Goal: Information Seeking & Learning: Learn about a topic

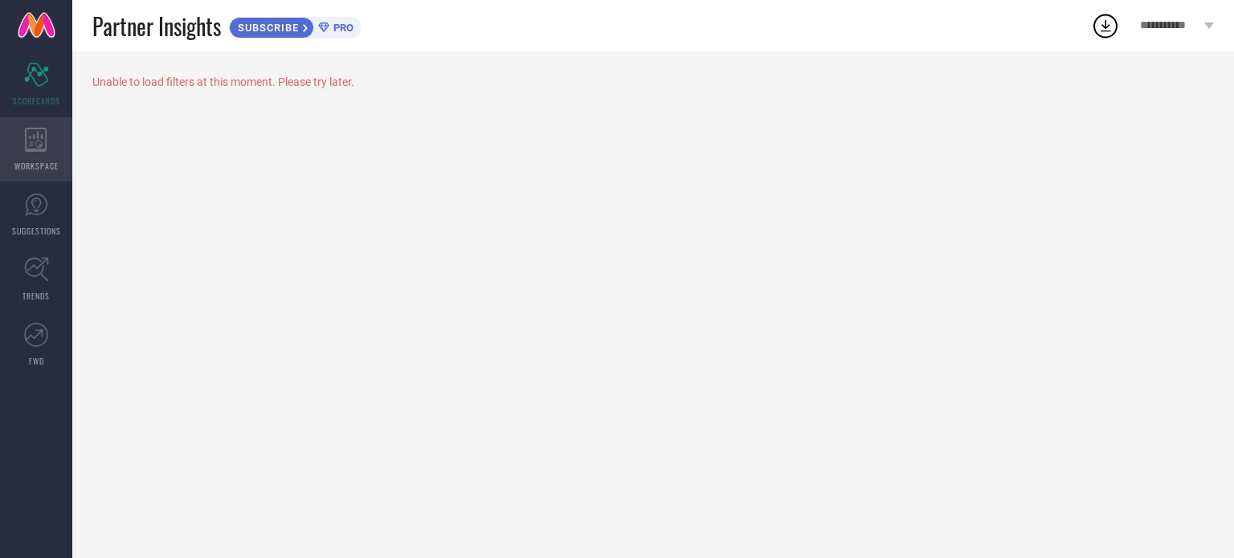
click at [10, 161] on div "WORKSPACE" at bounding box center [36, 149] width 72 height 64
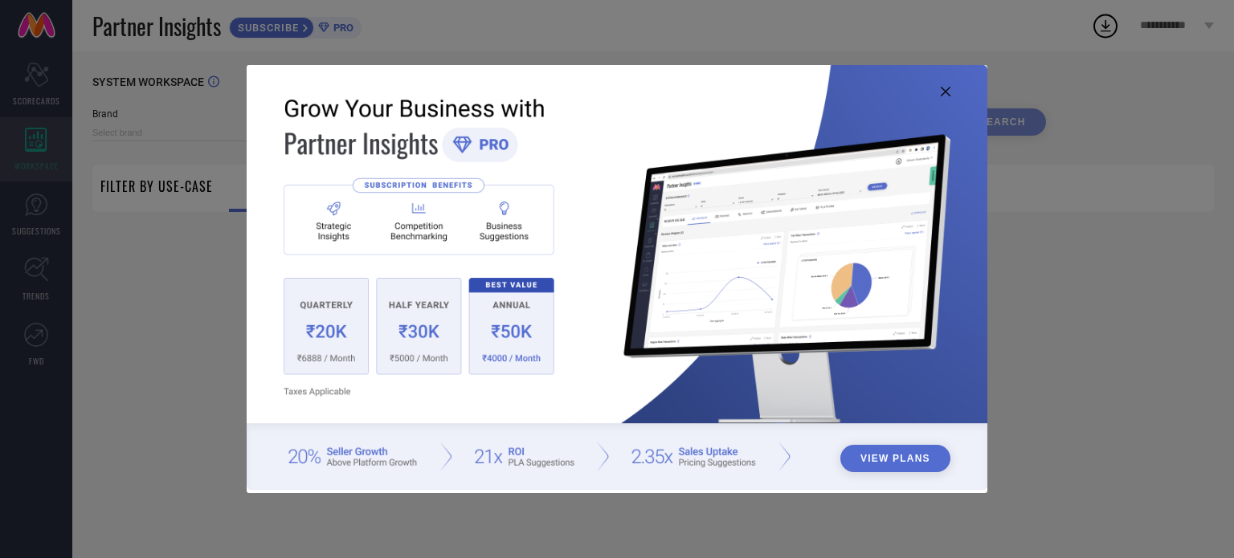
type input "1 STOP FASHION"
type input "All"
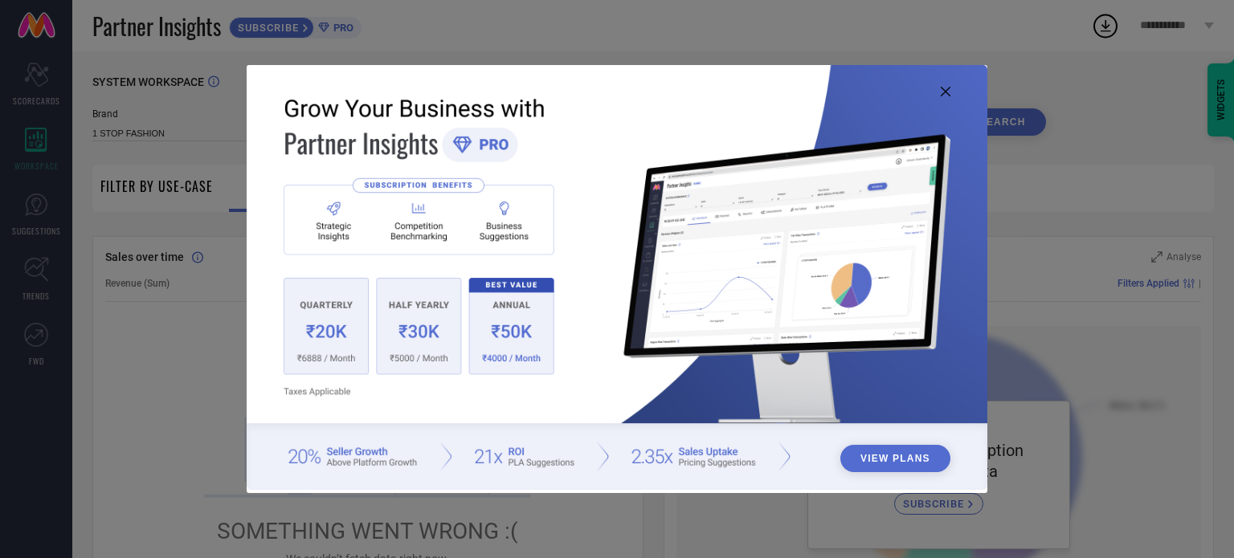
click at [947, 92] on icon at bounding box center [945, 92] width 10 height 10
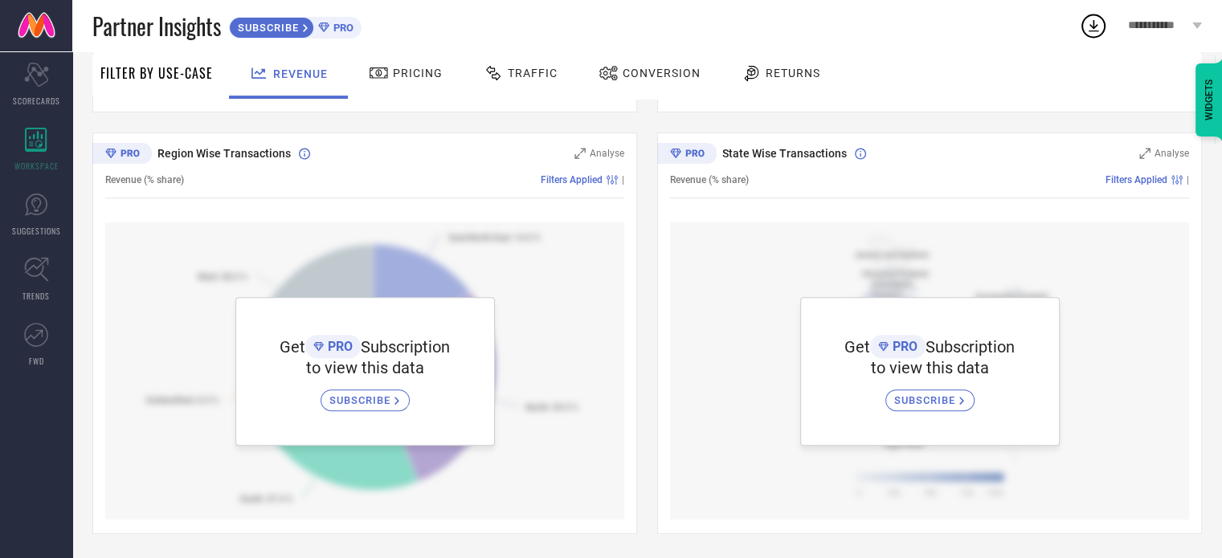
scroll to position [37, 0]
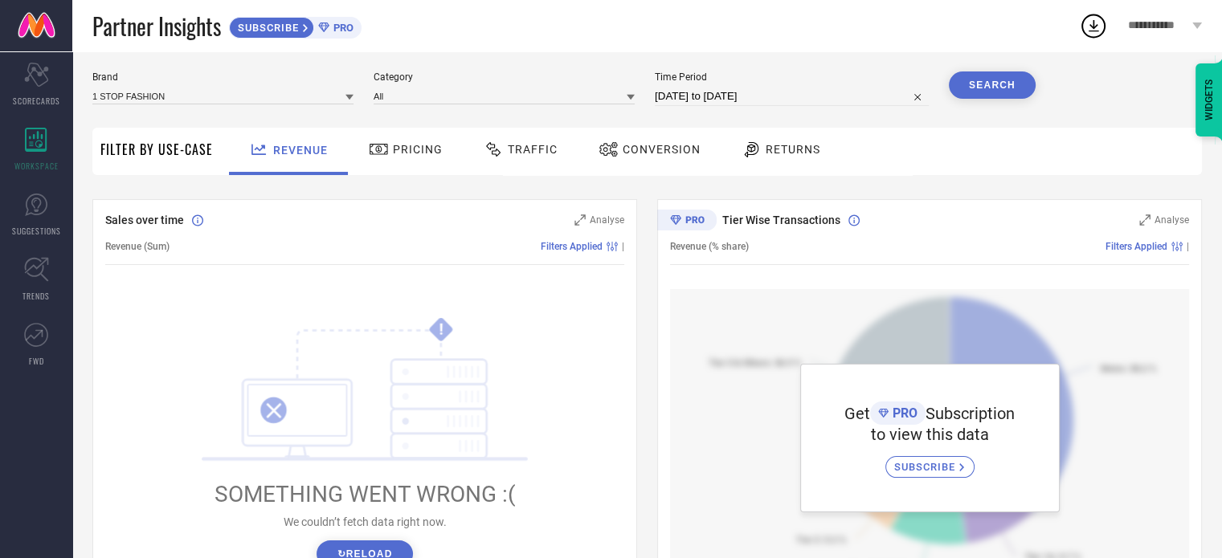
click at [411, 140] on div "Pricing" at bounding box center [406, 149] width 82 height 27
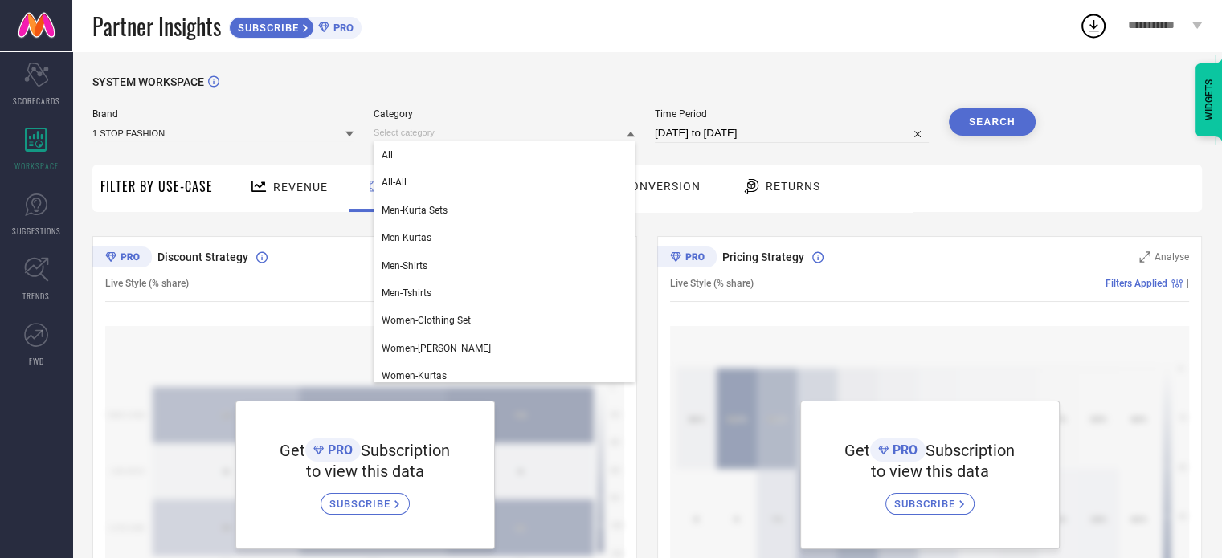
click at [468, 130] on input at bounding box center [503, 132] width 261 height 17
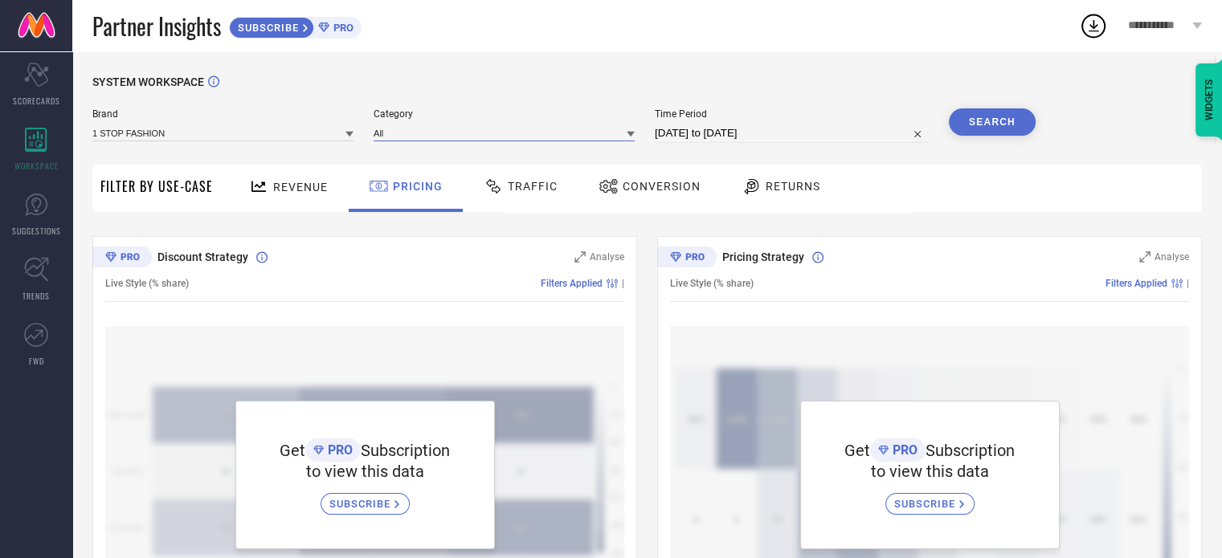
click at [486, 130] on input at bounding box center [503, 132] width 261 height 17
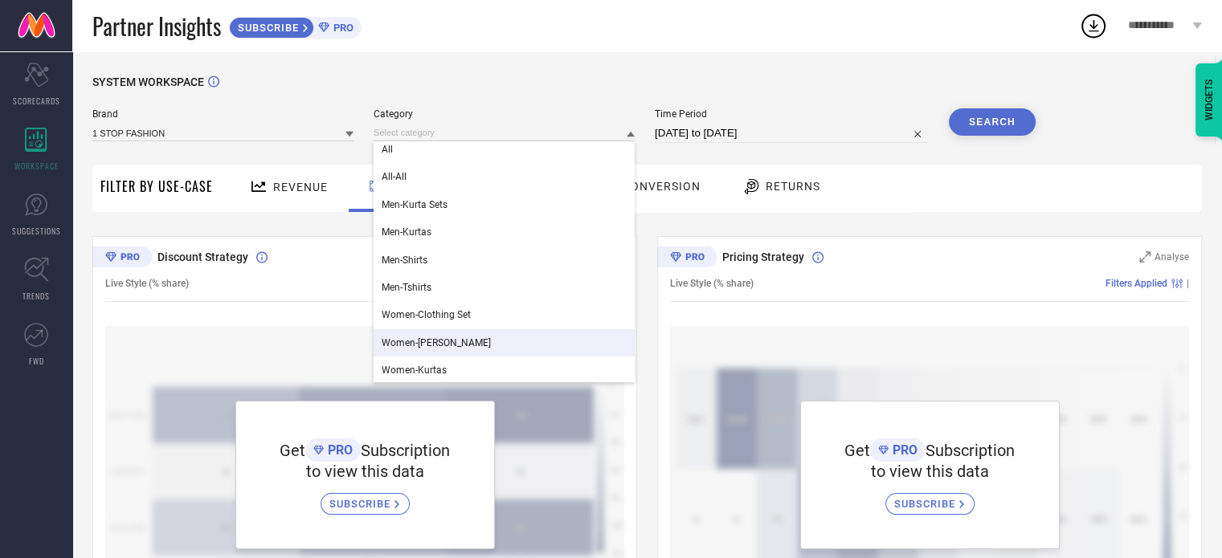
scroll to position [7, 0]
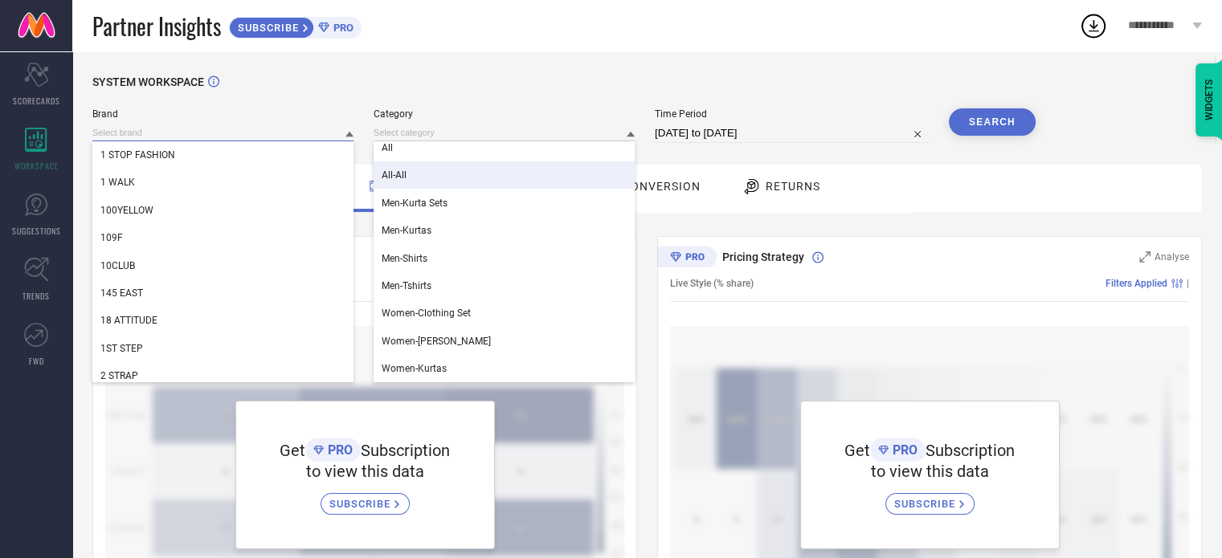
click at [182, 129] on input at bounding box center [222, 132] width 261 height 17
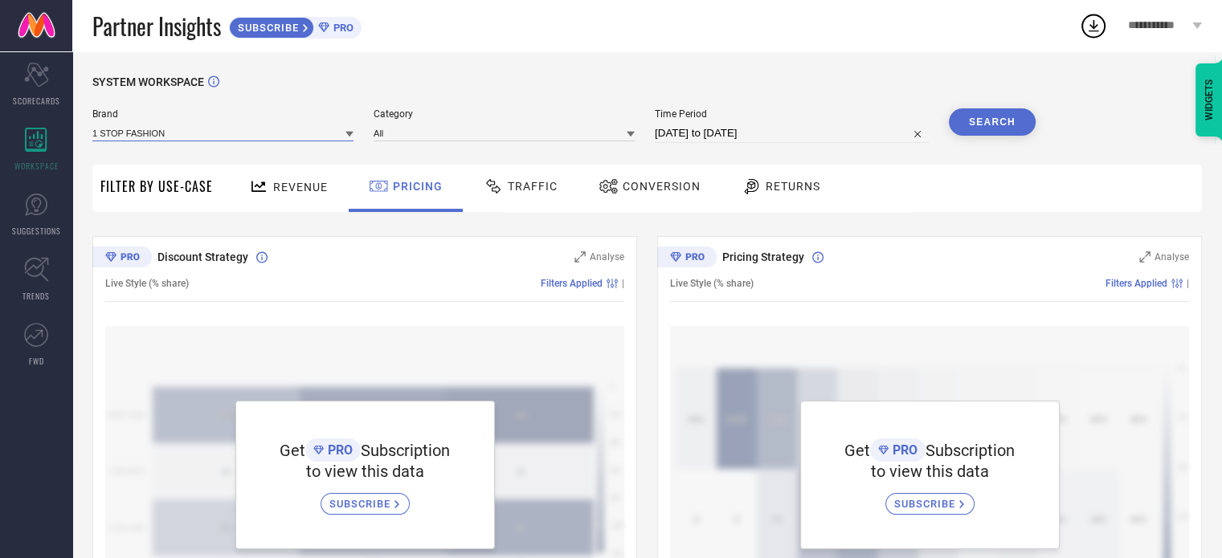
click at [182, 129] on input at bounding box center [222, 132] width 261 height 17
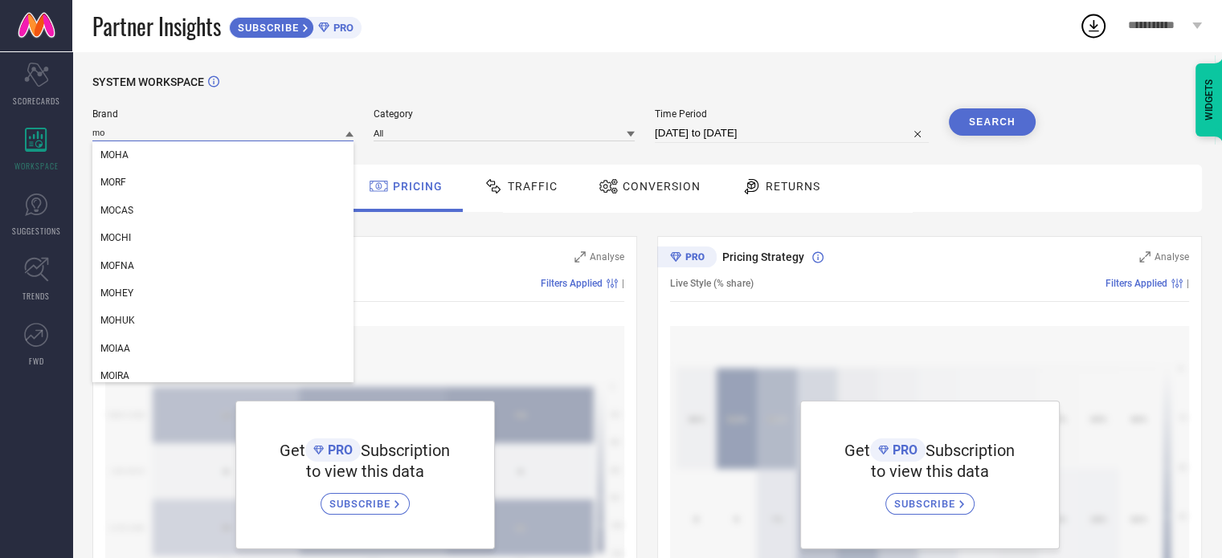
type input "m"
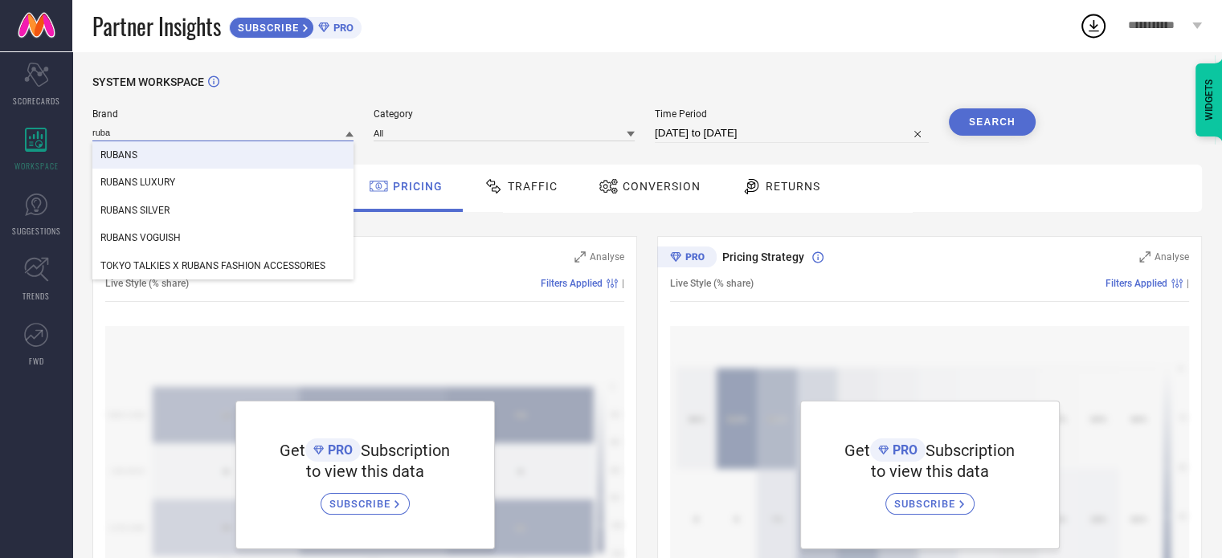
type input "ruba"
click at [148, 162] on div "RUBANS" at bounding box center [222, 154] width 261 height 27
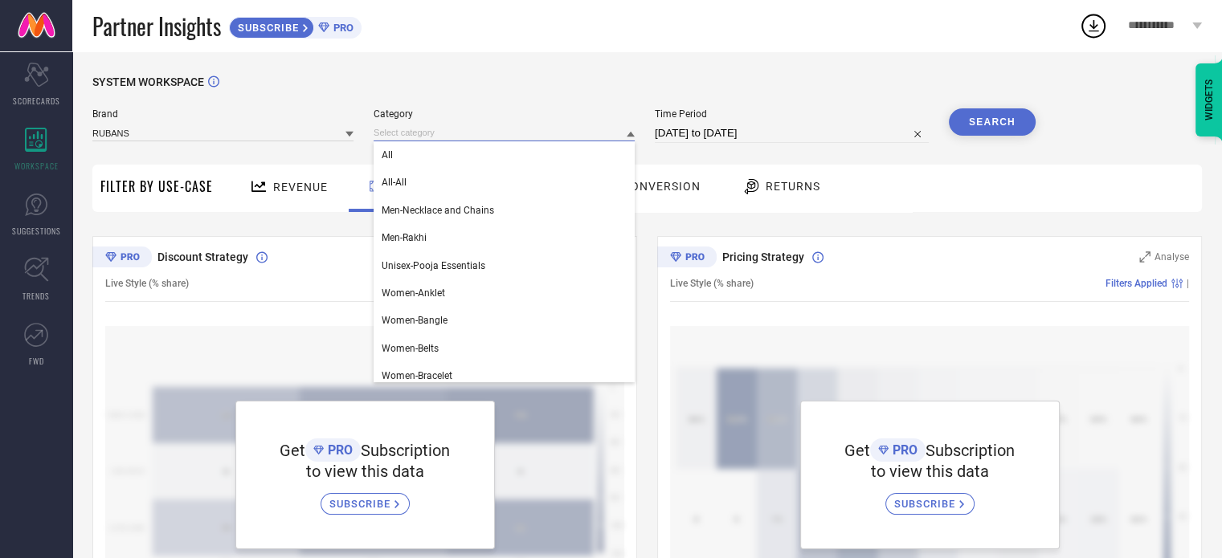
click at [468, 139] on input at bounding box center [503, 132] width 261 height 17
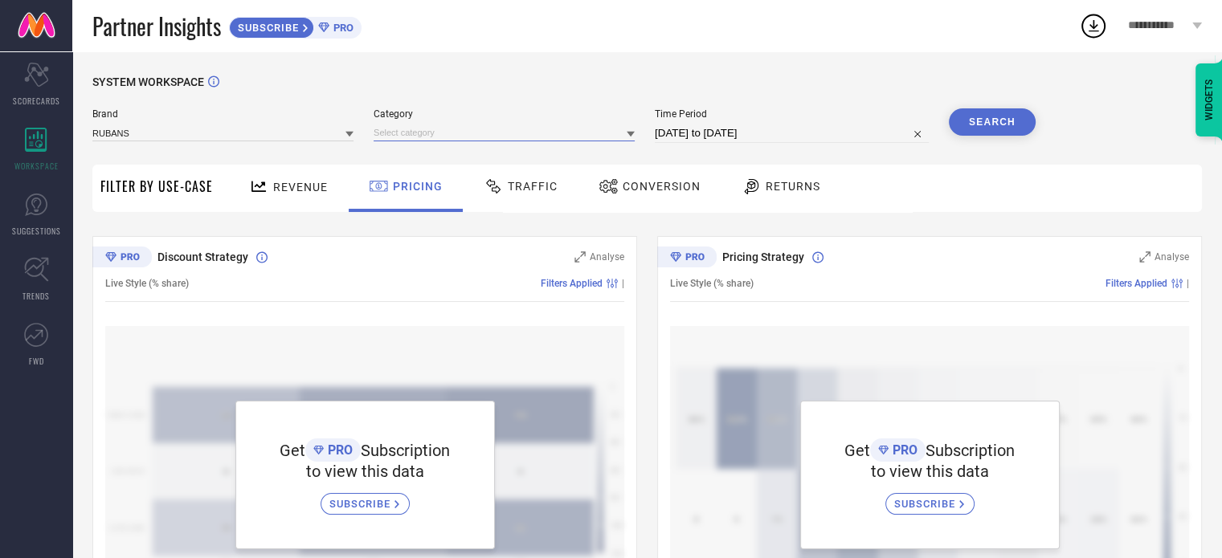
click at [468, 139] on input at bounding box center [503, 132] width 261 height 17
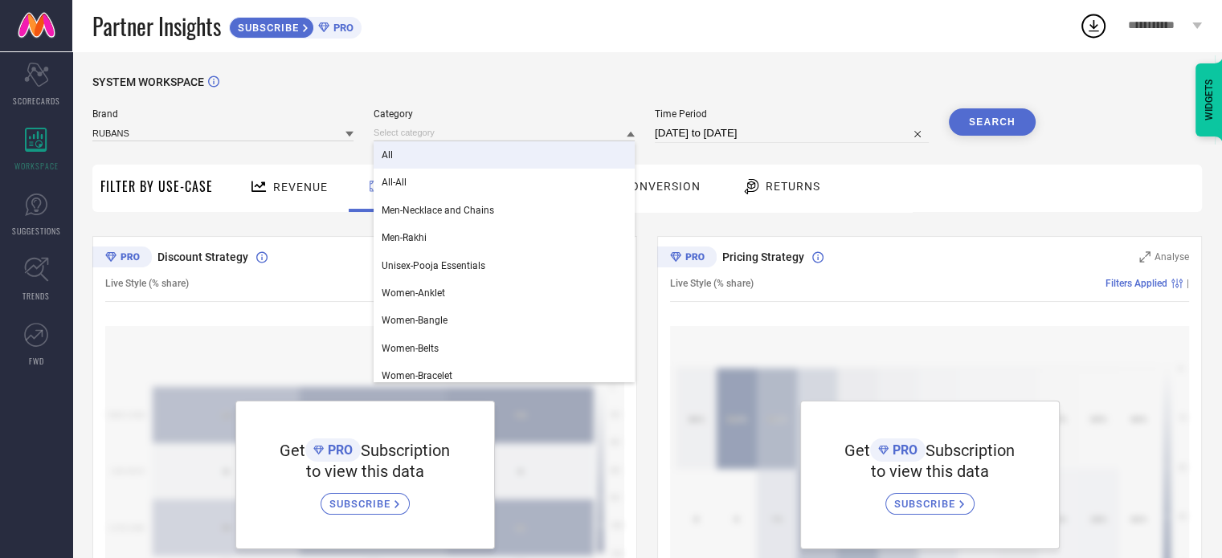
click at [424, 161] on div "All" at bounding box center [503, 154] width 261 height 27
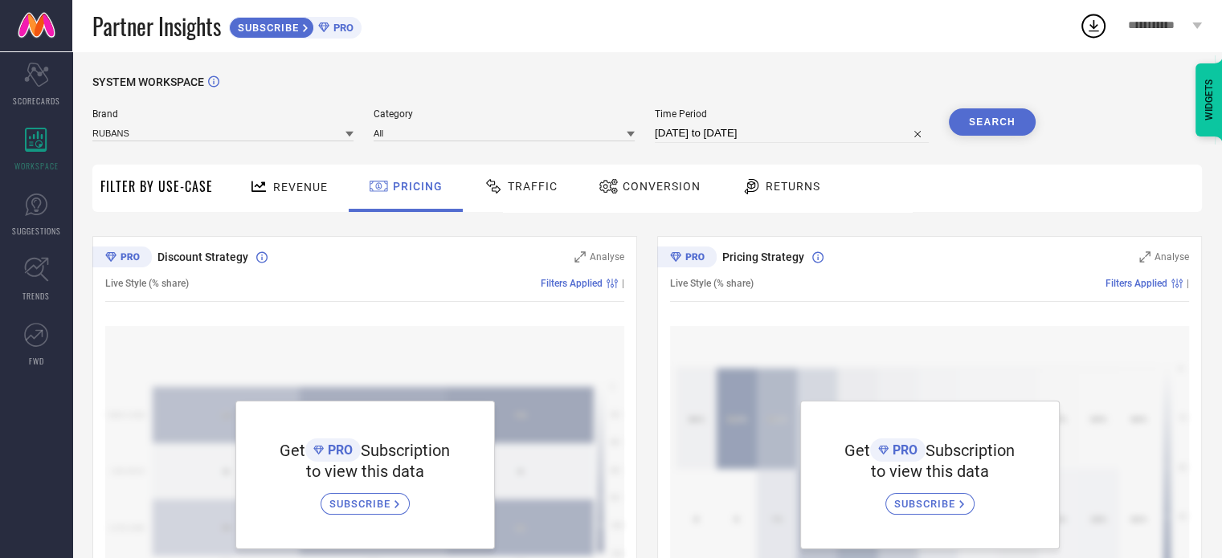
click at [998, 127] on button "Search" at bounding box center [992, 121] width 87 height 27
click at [312, 189] on span "Revenue" at bounding box center [300, 187] width 55 height 13
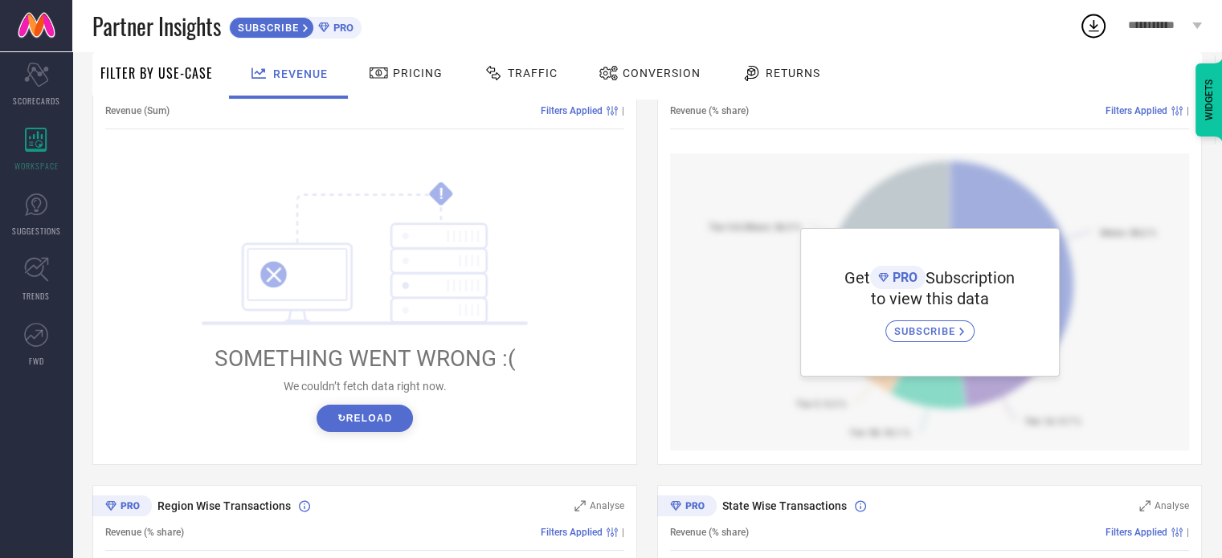
scroll to position [66, 0]
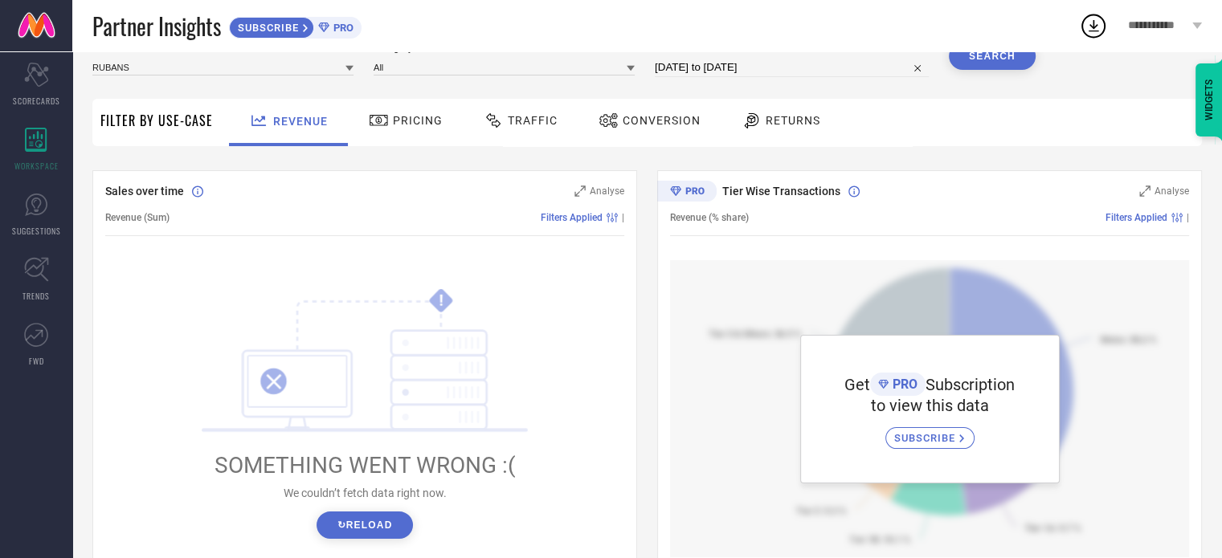
click at [531, 117] on span "Traffic" at bounding box center [533, 120] width 50 height 13
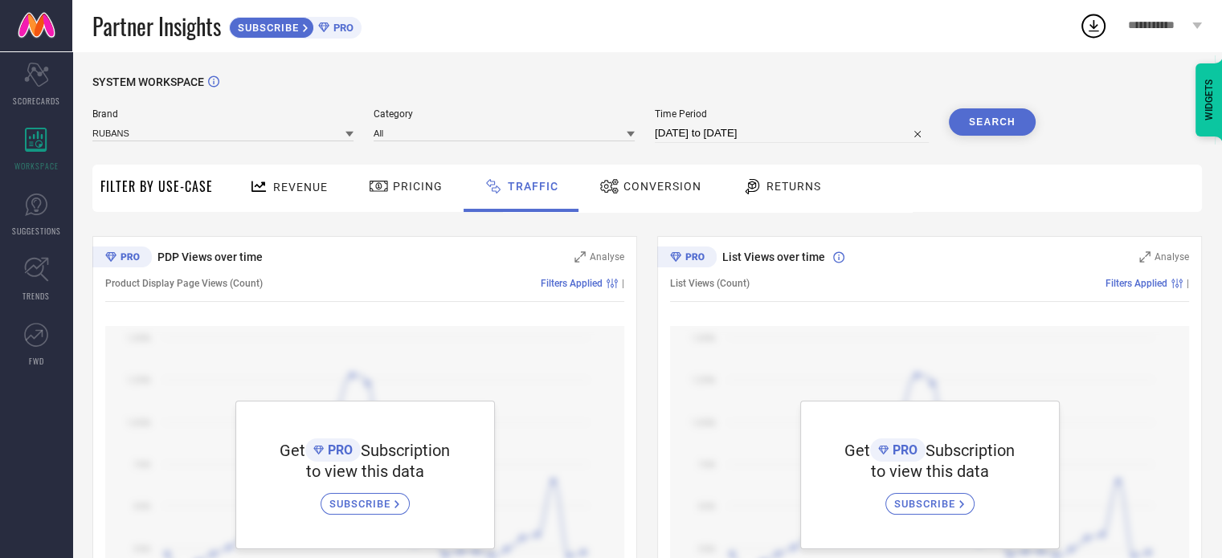
click at [646, 189] on span "Conversion" at bounding box center [662, 186] width 78 height 13
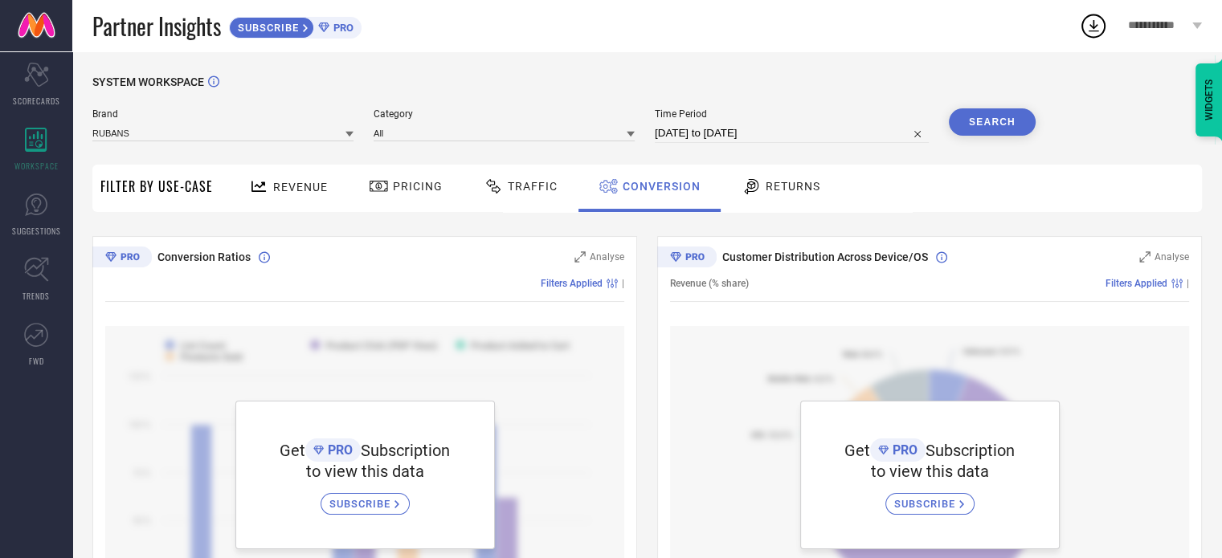
click at [773, 183] on span "Returns" at bounding box center [792, 186] width 55 height 13
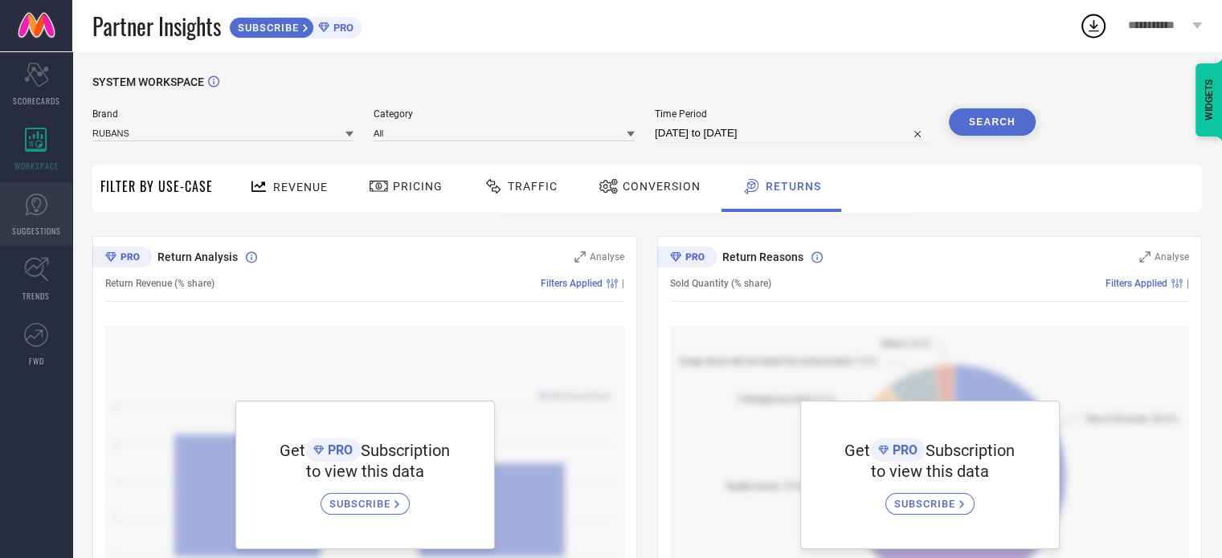
click at [41, 208] on icon at bounding box center [36, 205] width 24 height 24
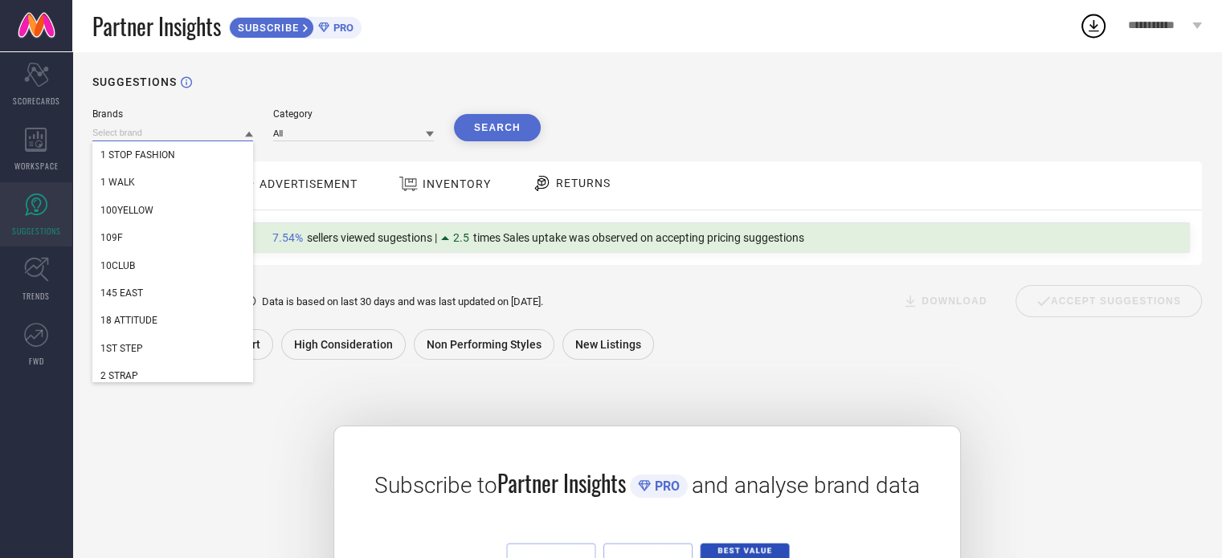
click at [168, 137] on input at bounding box center [172, 132] width 161 height 17
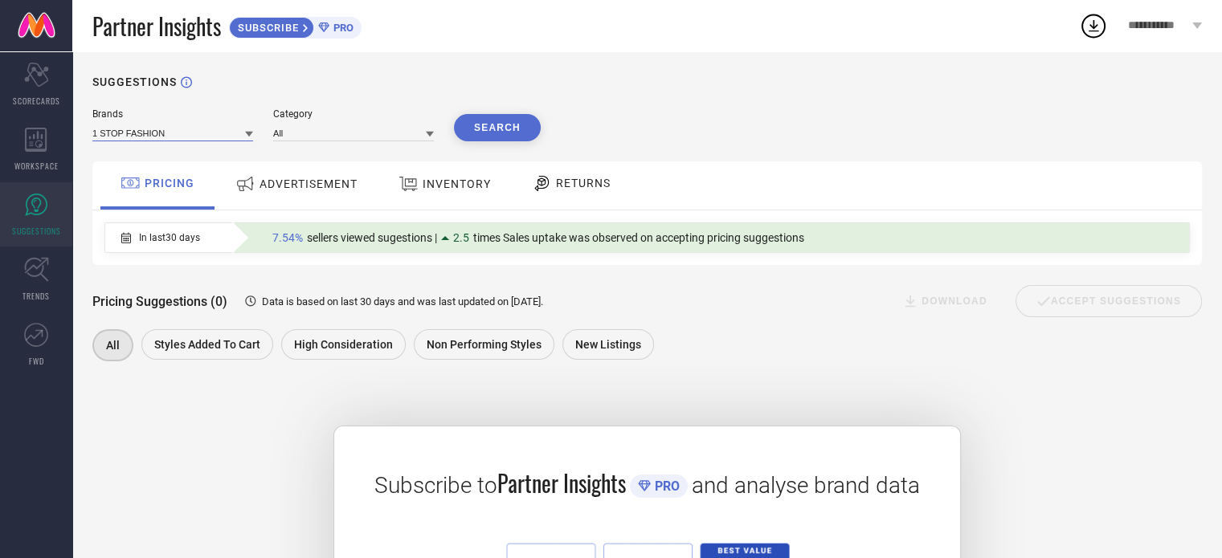
click at [168, 137] on input at bounding box center [172, 132] width 161 height 17
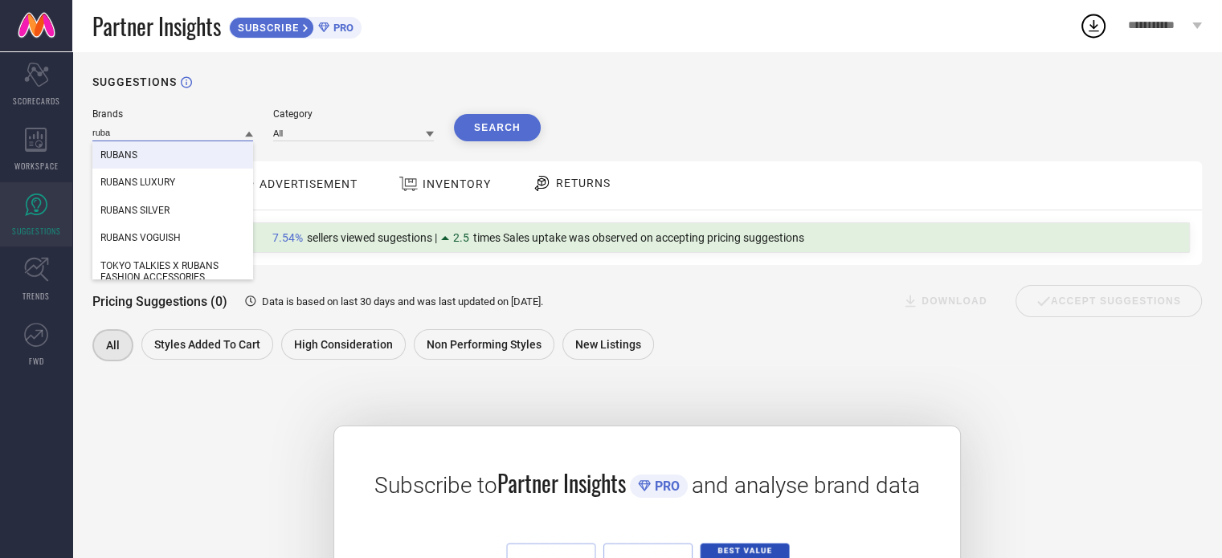
type input "ruba"
click at [146, 157] on div "RUBANS" at bounding box center [172, 154] width 161 height 27
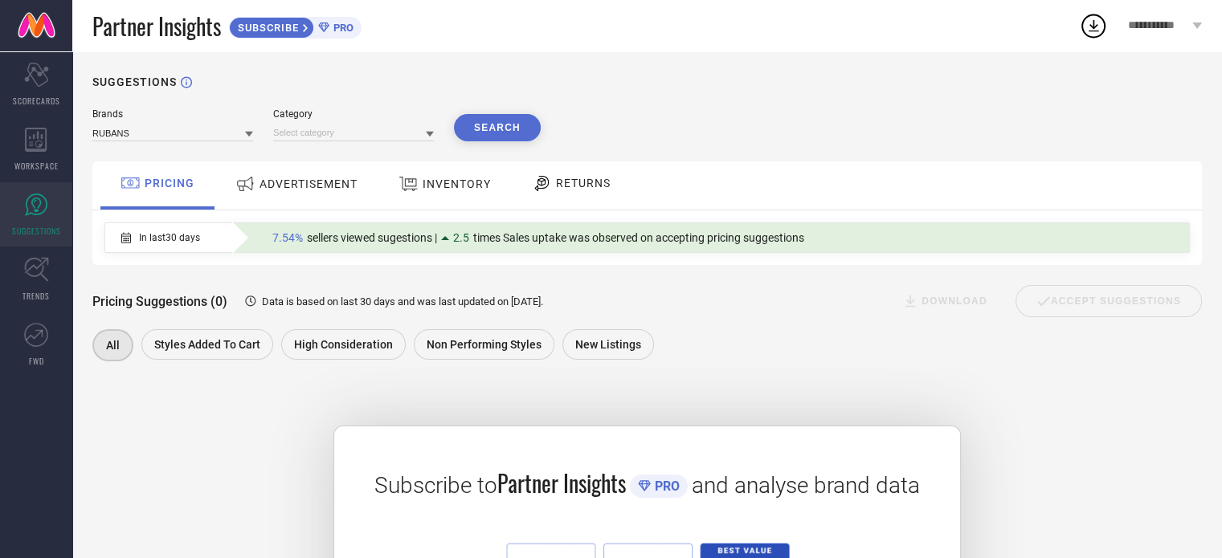
click at [341, 121] on div "Category" at bounding box center [353, 124] width 161 height 33
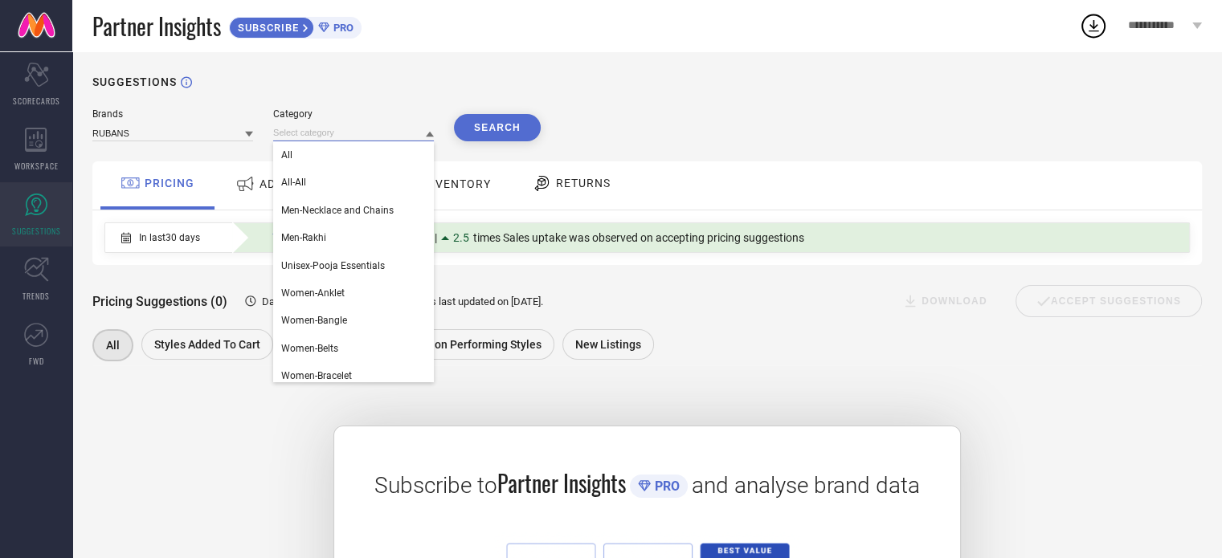
click at [320, 141] on input at bounding box center [353, 132] width 161 height 17
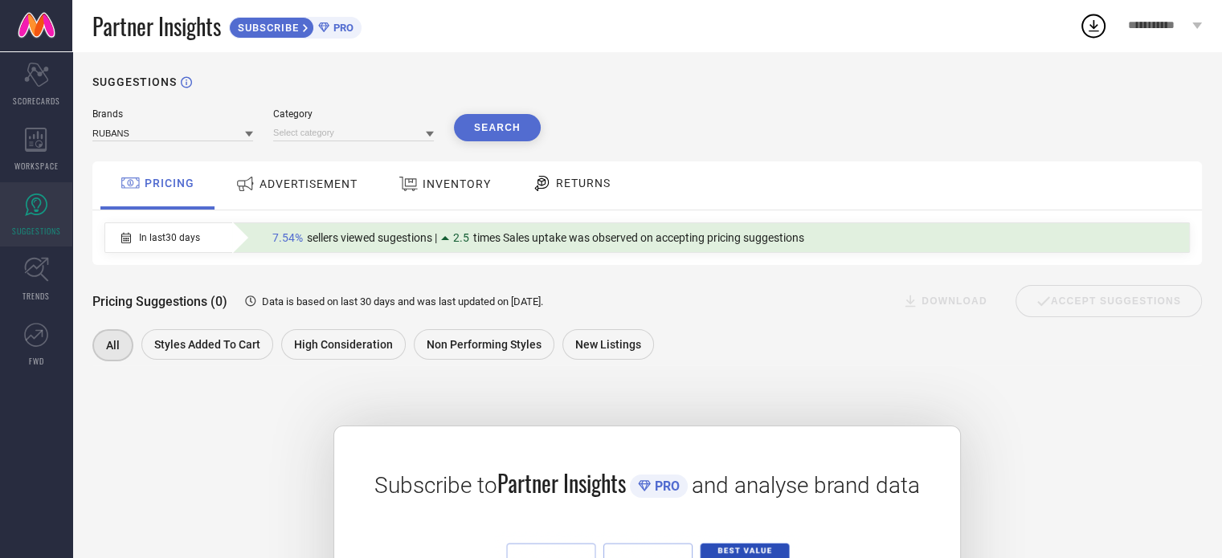
click at [299, 124] on div at bounding box center [353, 132] width 161 height 17
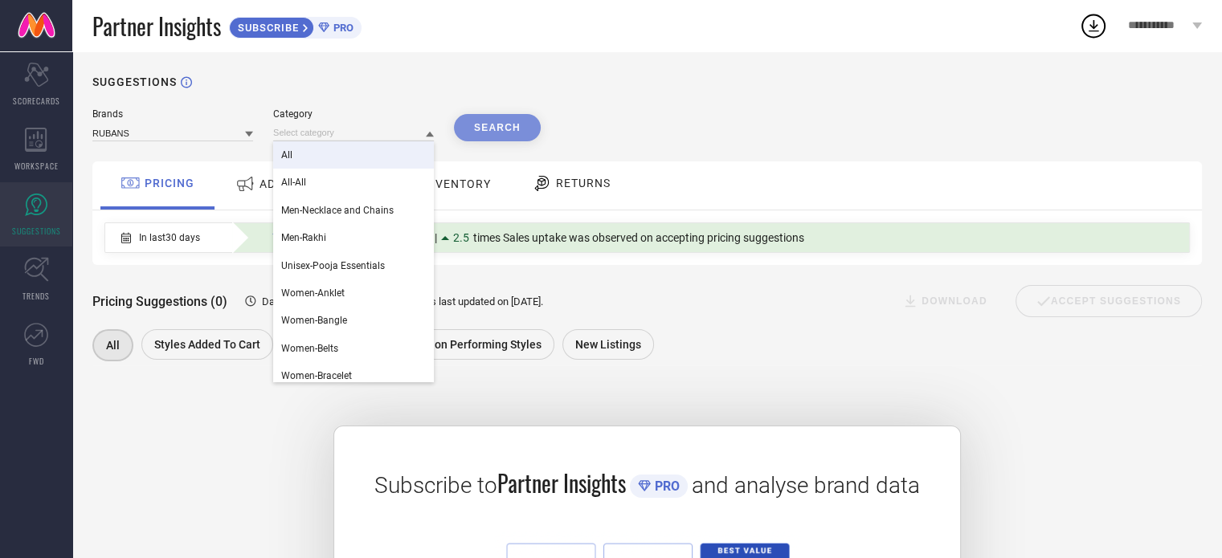
click at [299, 157] on div "All" at bounding box center [353, 154] width 161 height 27
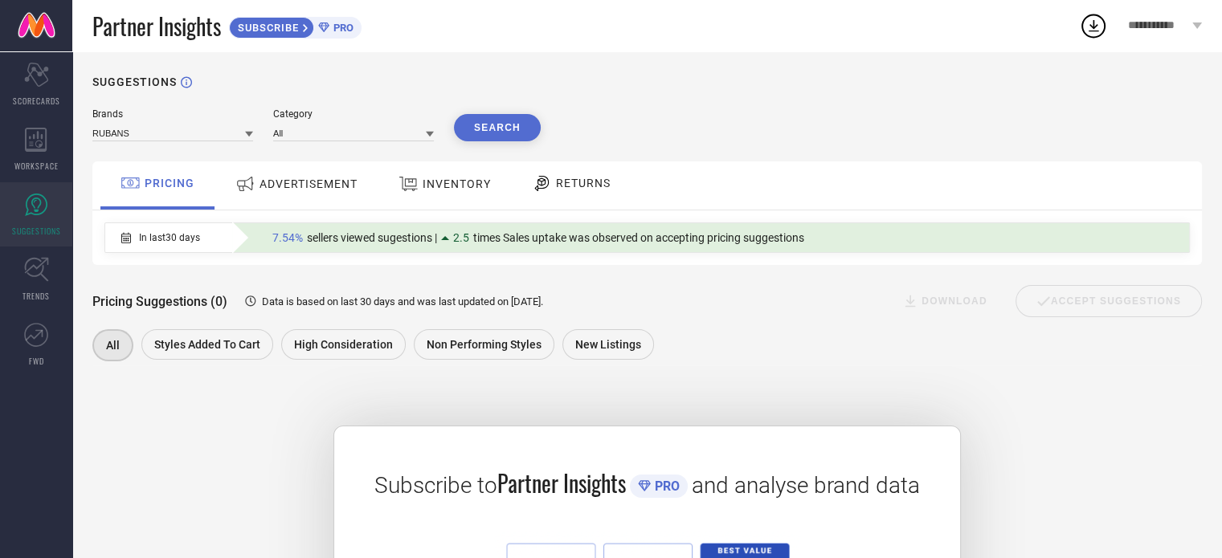
click at [500, 136] on button "Search" at bounding box center [497, 127] width 87 height 27
click at [347, 194] on div "ADVERTISEMENT" at bounding box center [296, 183] width 130 height 29
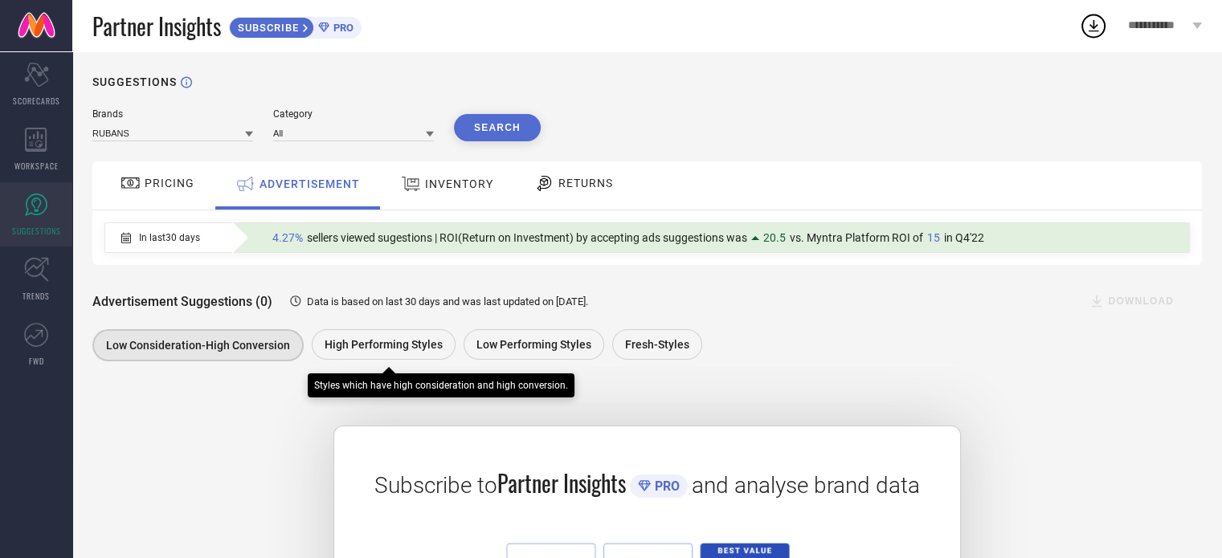
click at [386, 342] on span "High Performing Styles" at bounding box center [383, 344] width 118 height 13
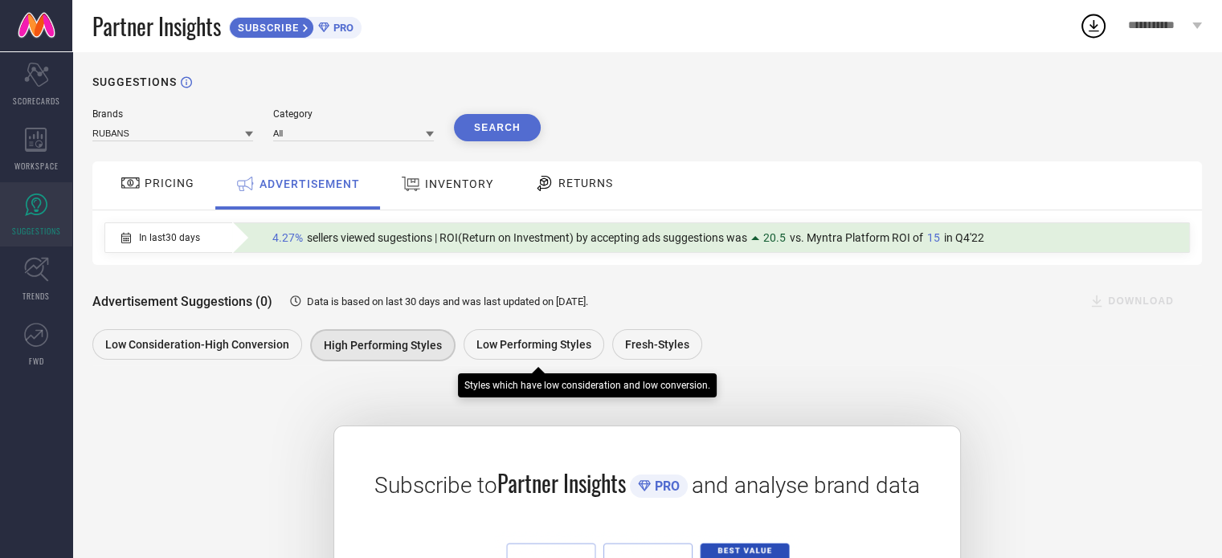
click at [500, 349] on span "Low Performing Styles" at bounding box center [533, 344] width 115 height 13
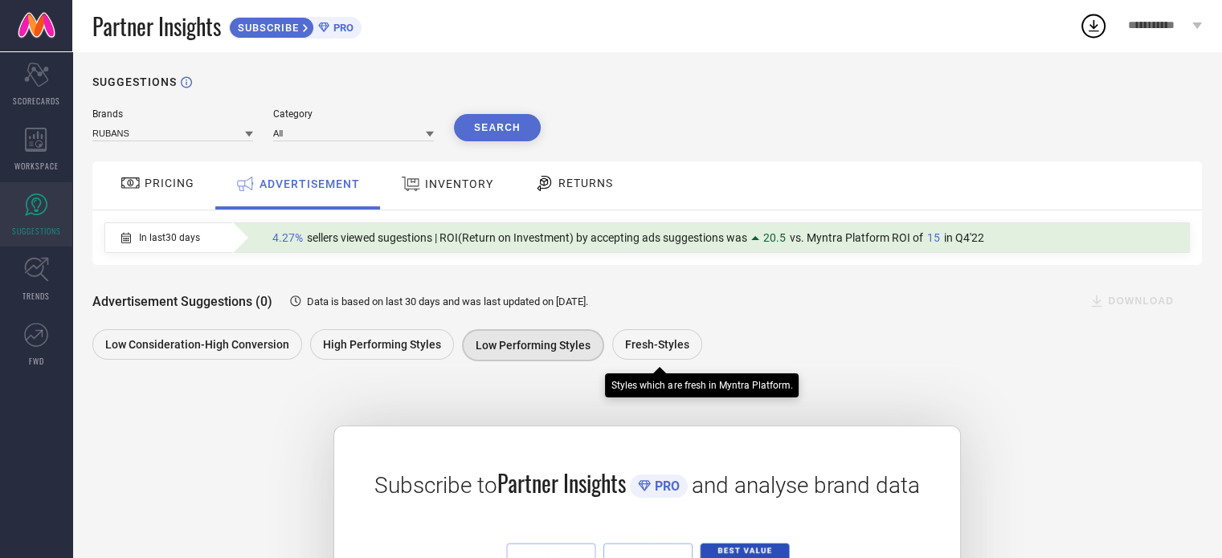
click at [639, 349] on span "Fresh-Styles" at bounding box center [657, 344] width 64 height 13
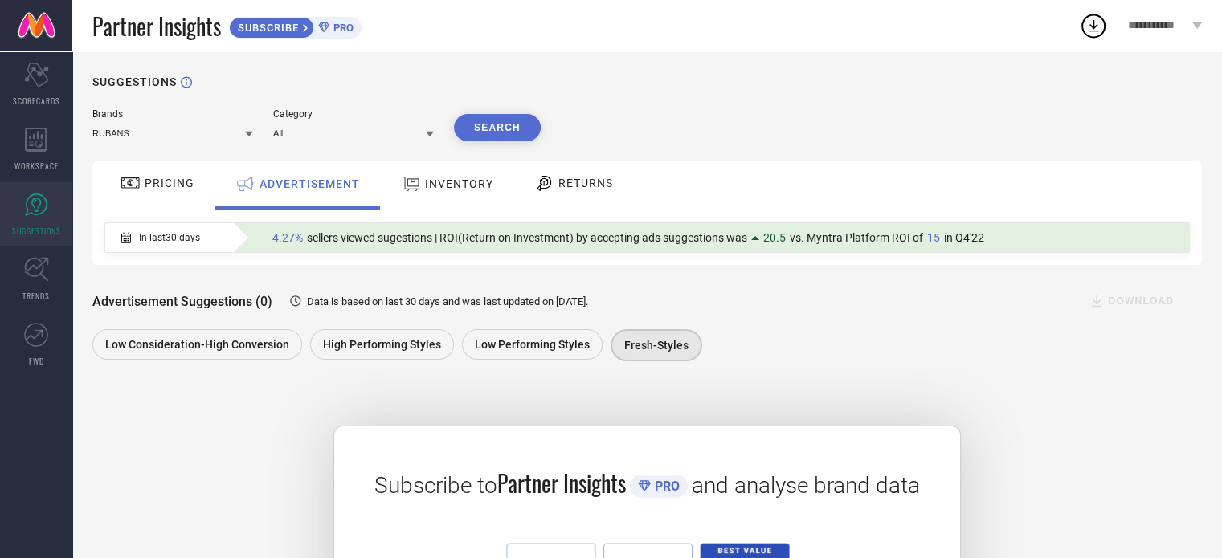
click at [465, 179] on span "INVENTORY" at bounding box center [459, 183] width 68 height 13
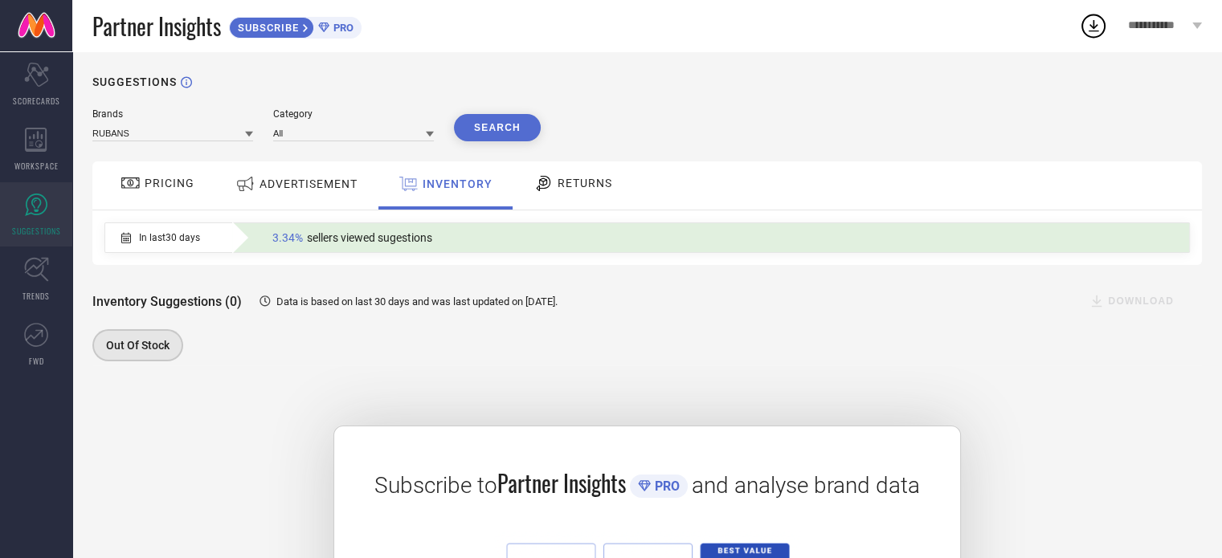
click at [572, 184] on span "RETURNS" at bounding box center [584, 183] width 55 height 13
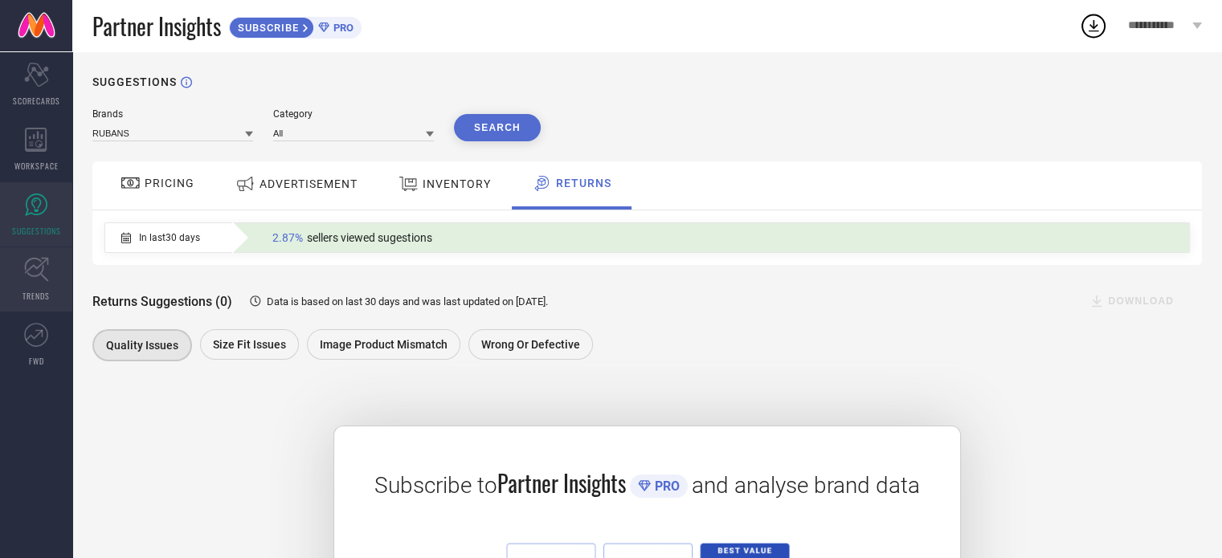
click at [39, 275] on icon at bounding box center [36, 269] width 25 height 25
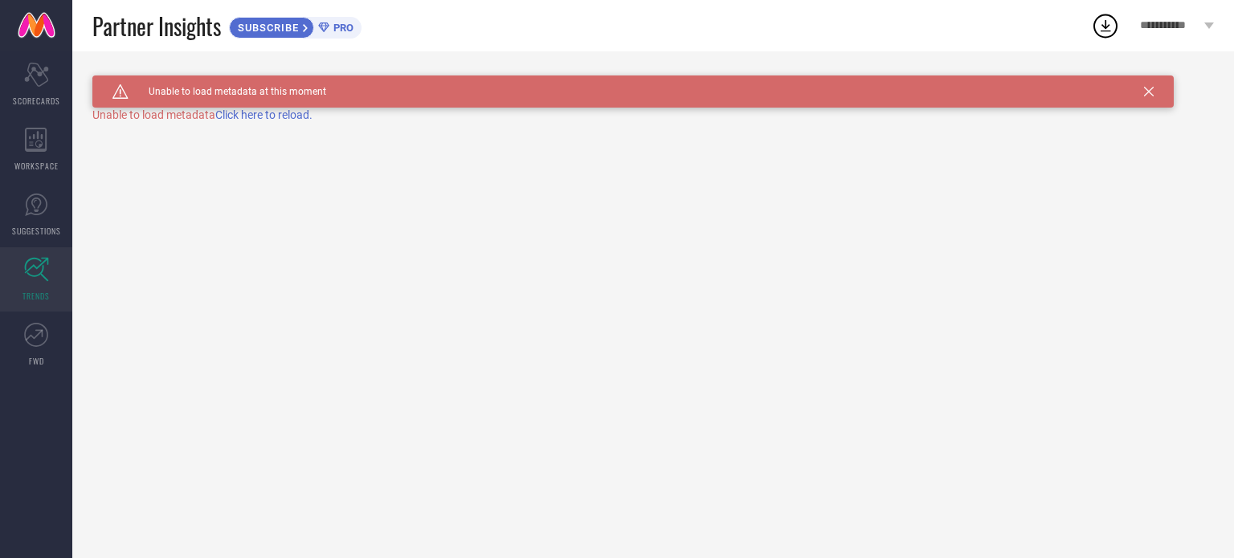
click at [242, 116] on span "Click here to reload." at bounding box center [263, 114] width 97 height 13
click at [32, 334] on icon at bounding box center [36, 335] width 24 height 24
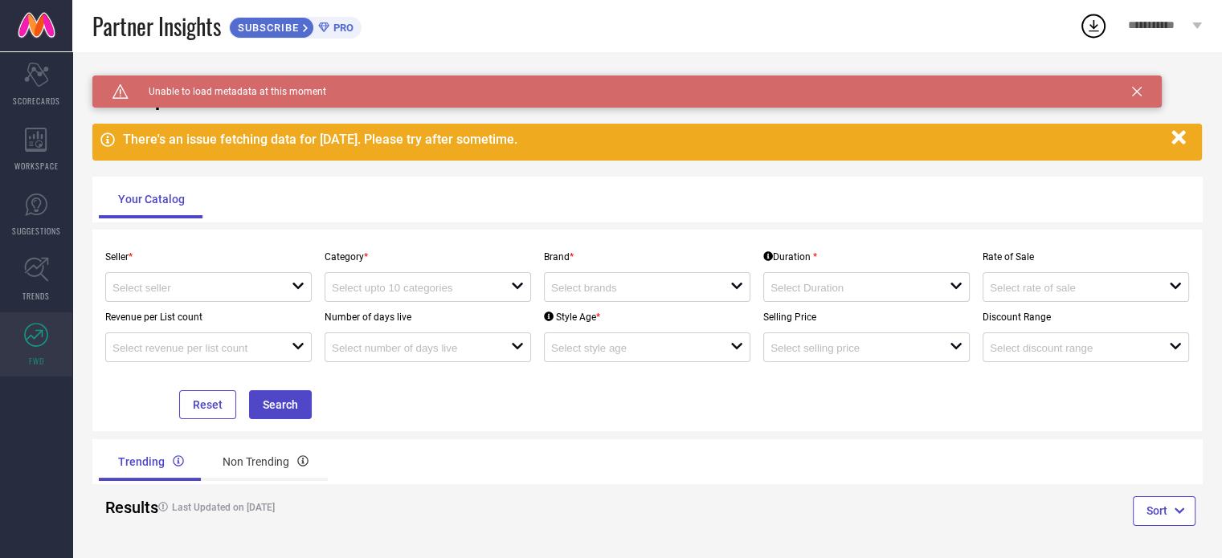
scroll to position [10, 0]
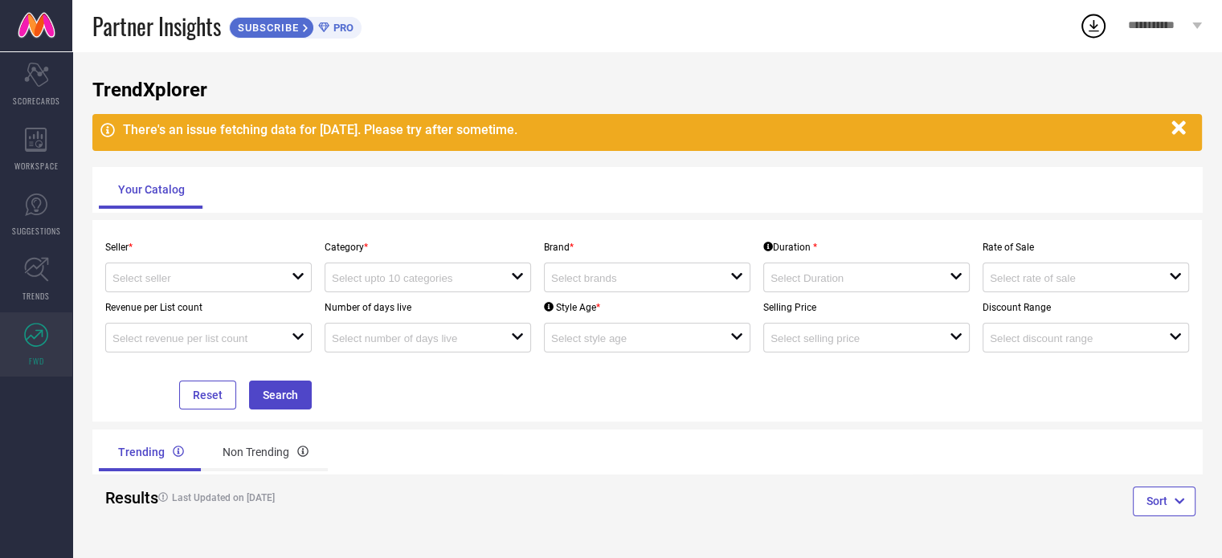
click at [1176, 129] on icon "button" at bounding box center [1178, 128] width 14 height 14
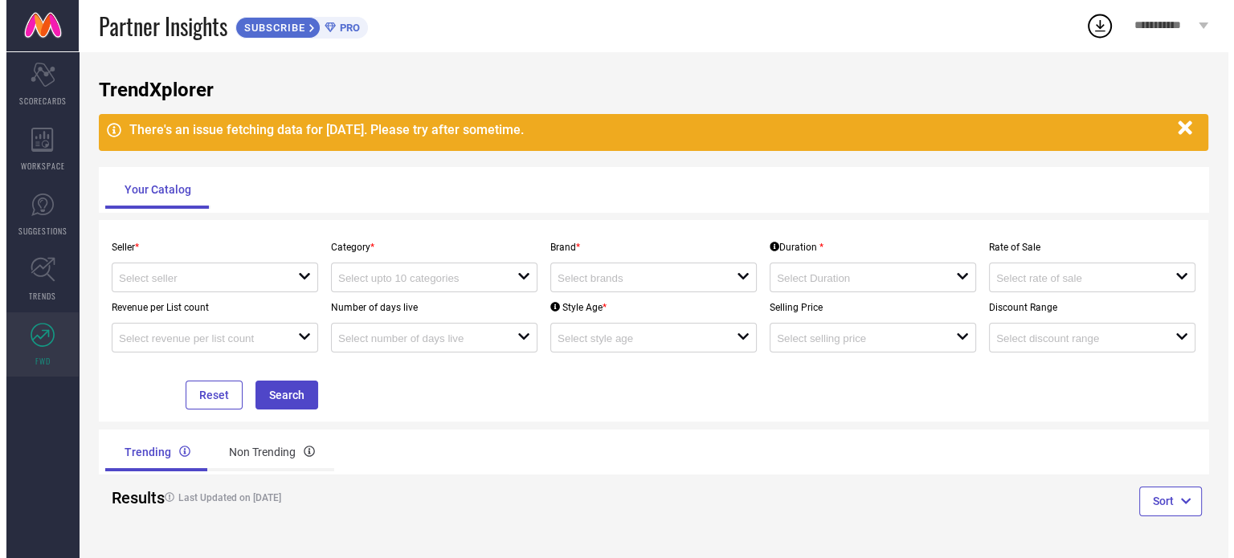
scroll to position [0, 0]
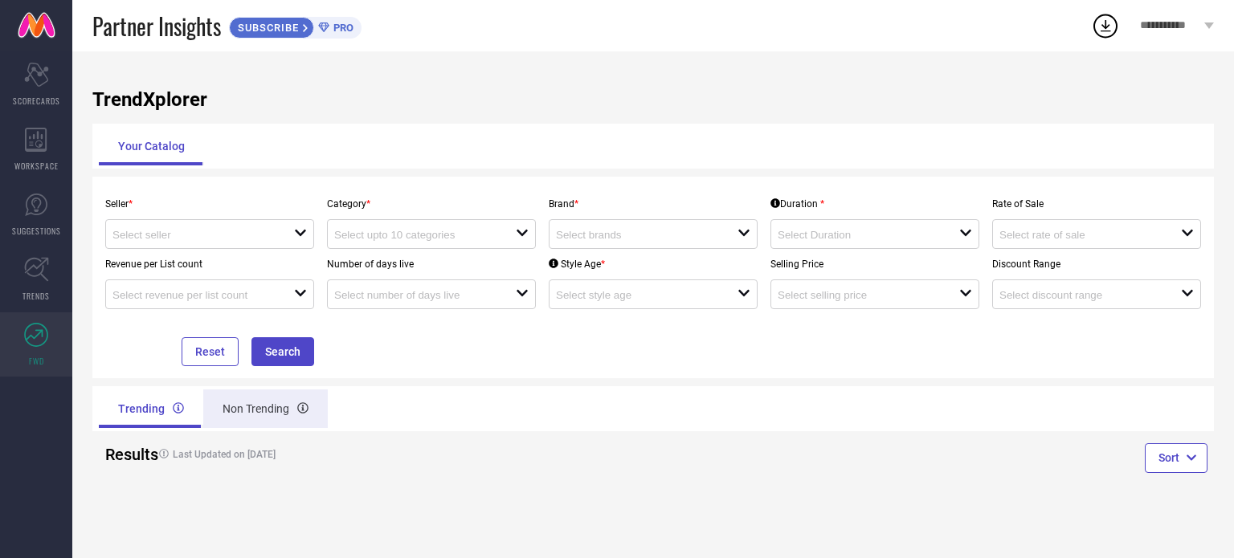
click at [241, 412] on div "Non Trending" at bounding box center [265, 409] width 124 height 39
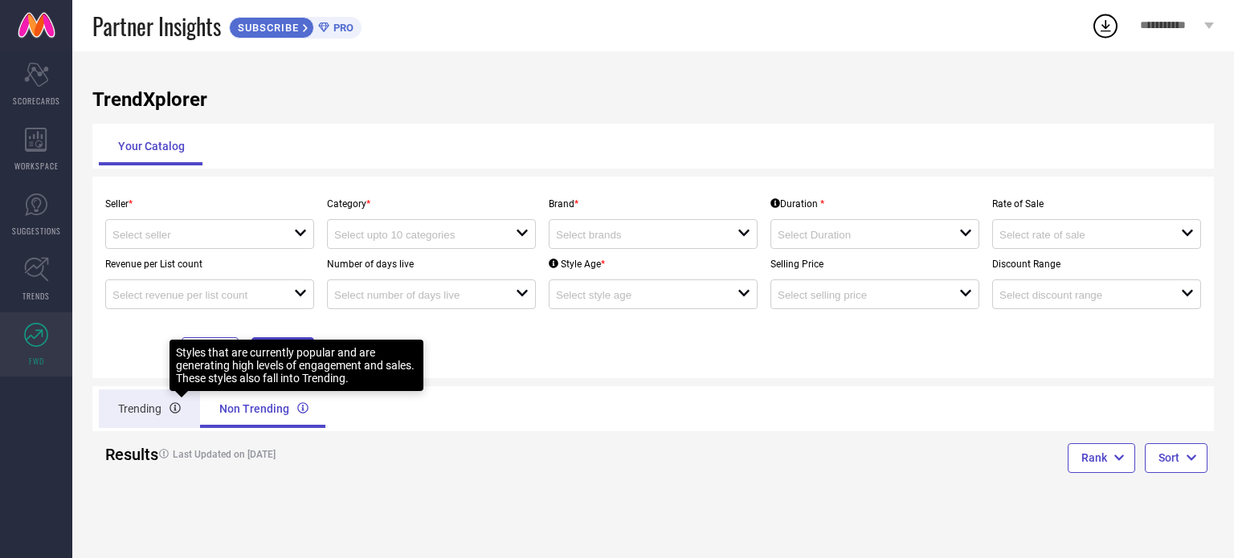
click at [172, 414] on icon at bounding box center [174, 407] width 11 height 11
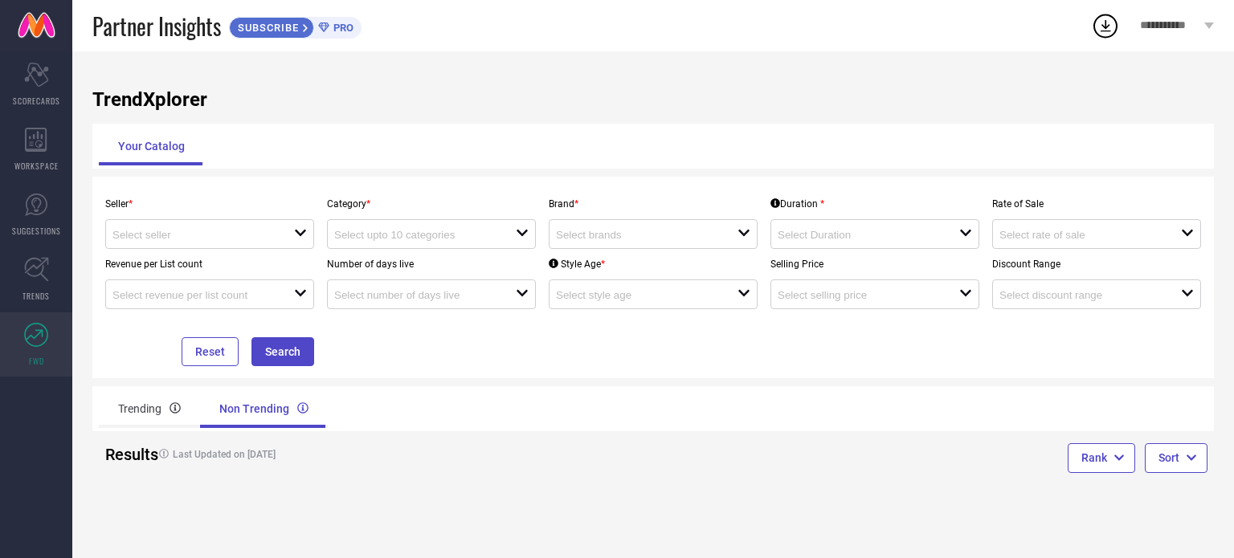
click at [159, 451] on icon at bounding box center [164, 454] width 10 height 10
click at [157, 406] on div "Trending" at bounding box center [149, 409] width 101 height 39
click at [179, 347] on div "Reset Search" at bounding box center [210, 337] width 222 height 57
click at [251, 353] on div "Reset Search" at bounding box center [210, 337] width 222 height 57
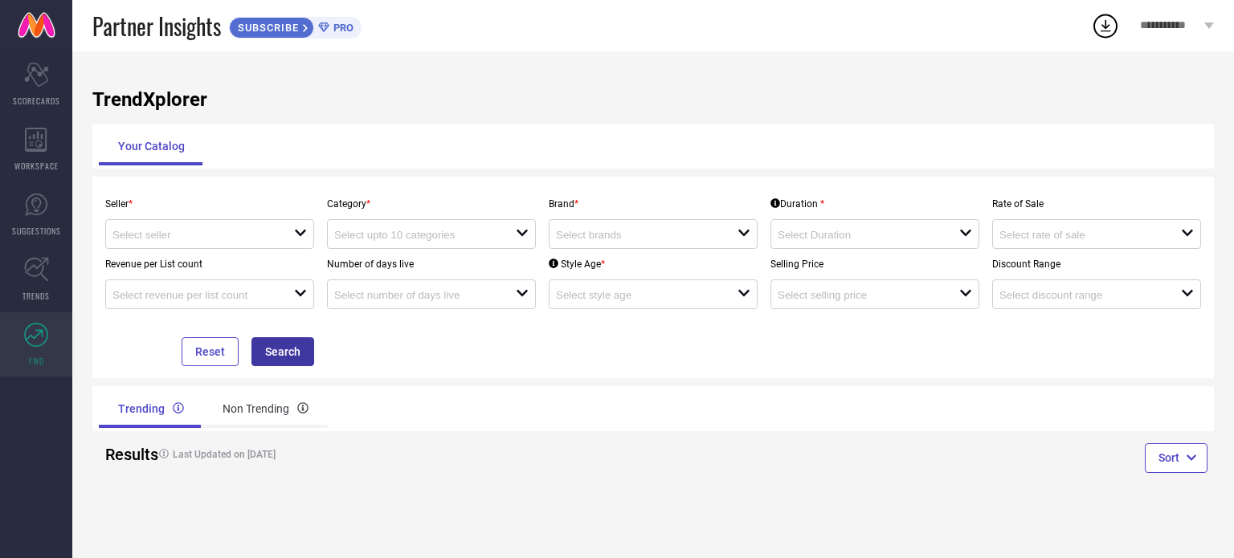
click at [261, 354] on button "Search" at bounding box center [282, 351] width 63 height 29
click at [161, 247] on div "open" at bounding box center [209, 234] width 209 height 30
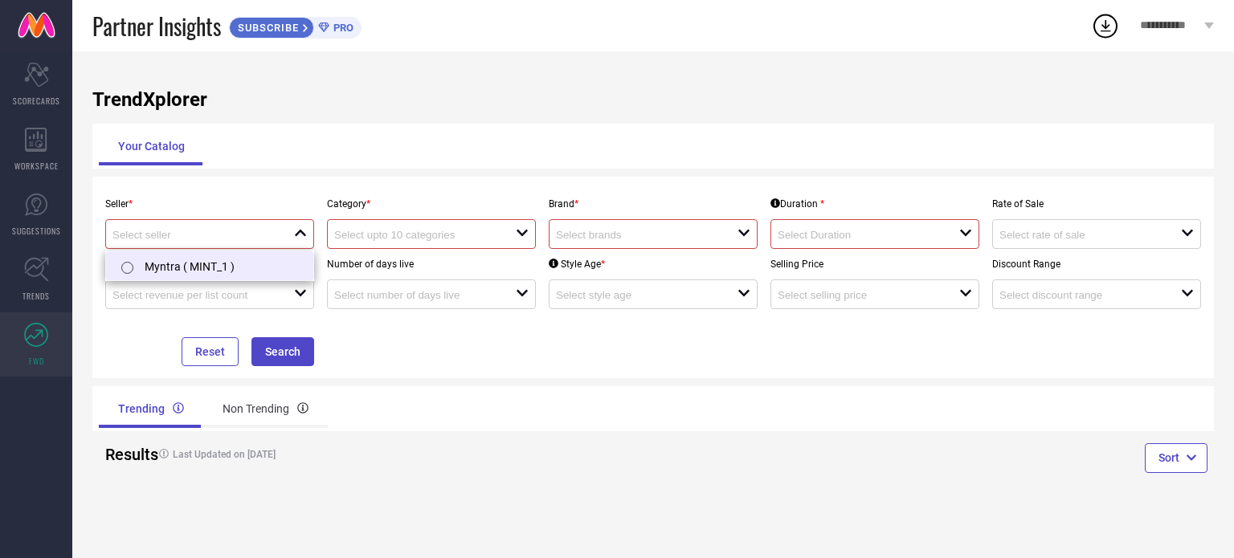
click at [167, 265] on li "Myntra ( MINT_1 )" at bounding box center [209, 265] width 207 height 29
type input "Myntra ( MINT_1 )"
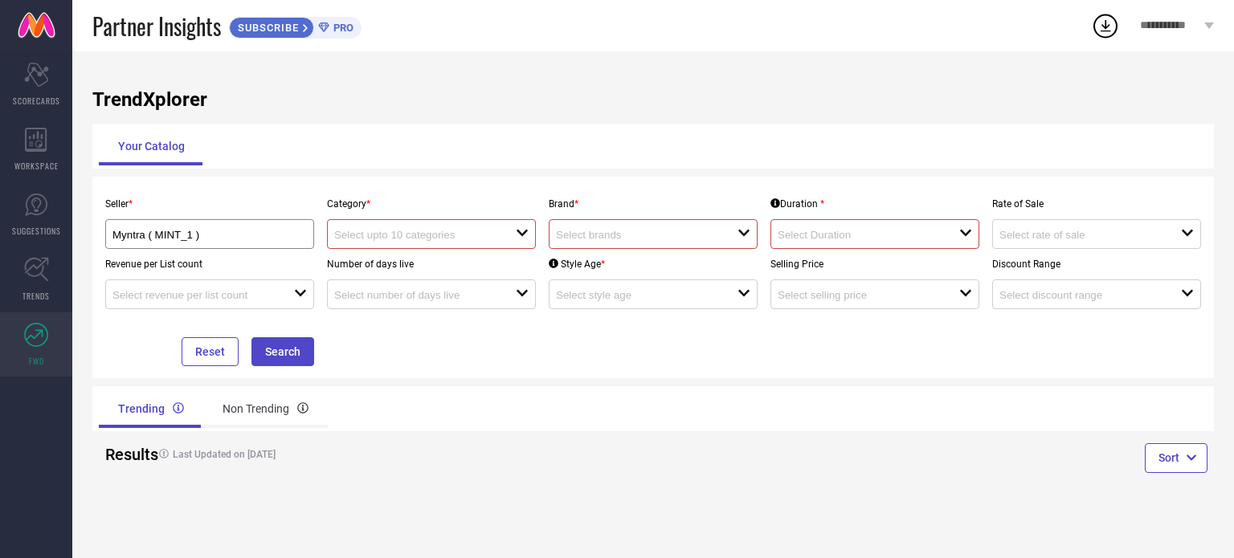
click at [384, 235] on input at bounding box center [415, 235] width 163 height 12
click at [408, 262] on div "No results found" at bounding box center [431, 264] width 209 height 27
click at [469, 285] on div "open" at bounding box center [431, 294] width 209 height 30
click at [263, 296] on input at bounding box center [193, 295] width 163 height 12
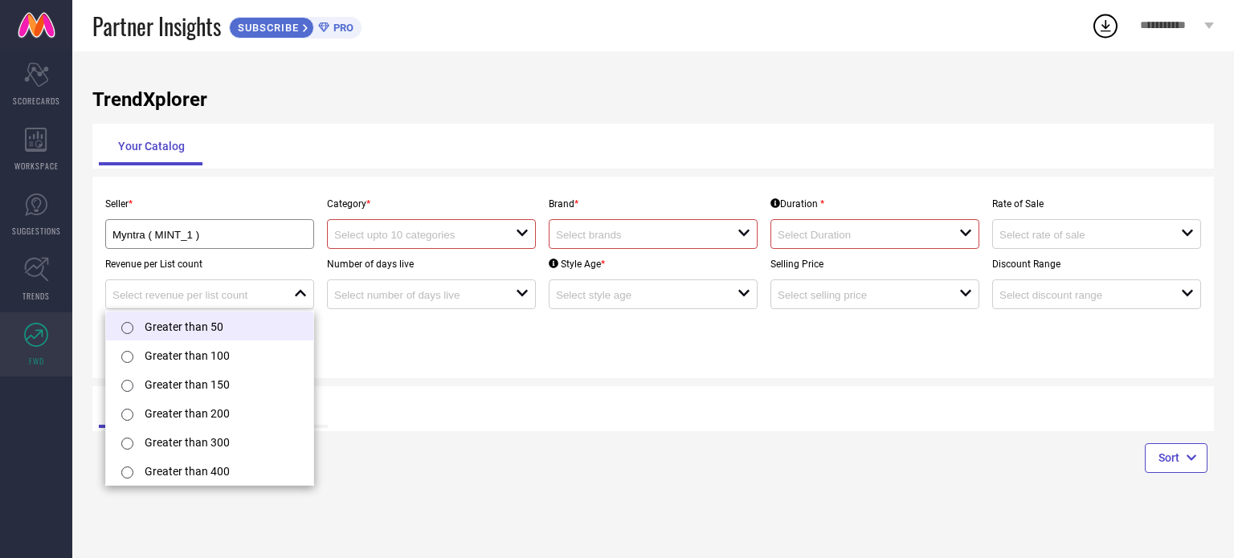
click at [181, 328] on li "Greater than 50" at bounding box center [209, 326] width 207 height 29
type input "Greater than 50"
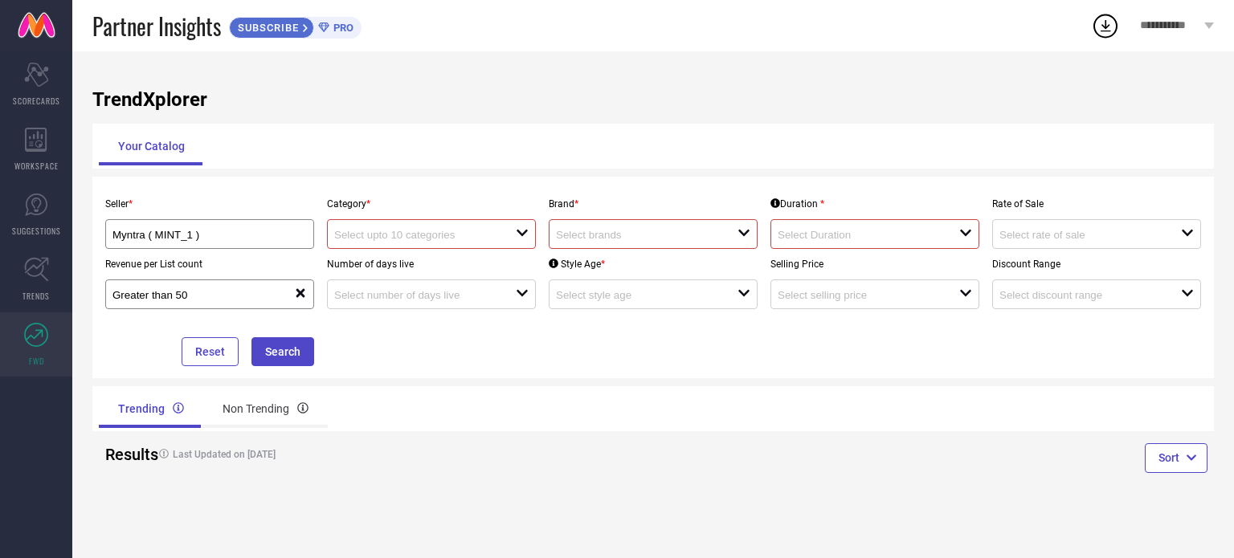
click at [430, 235] on input at bounding box center [415, 235] width 163 height 12
click at [427, 256] on div "No results found" at bounding box center [431, 264] width 209 height 27
click at [607, 240] on input at bounding box center [637, 235] width 163 height 12
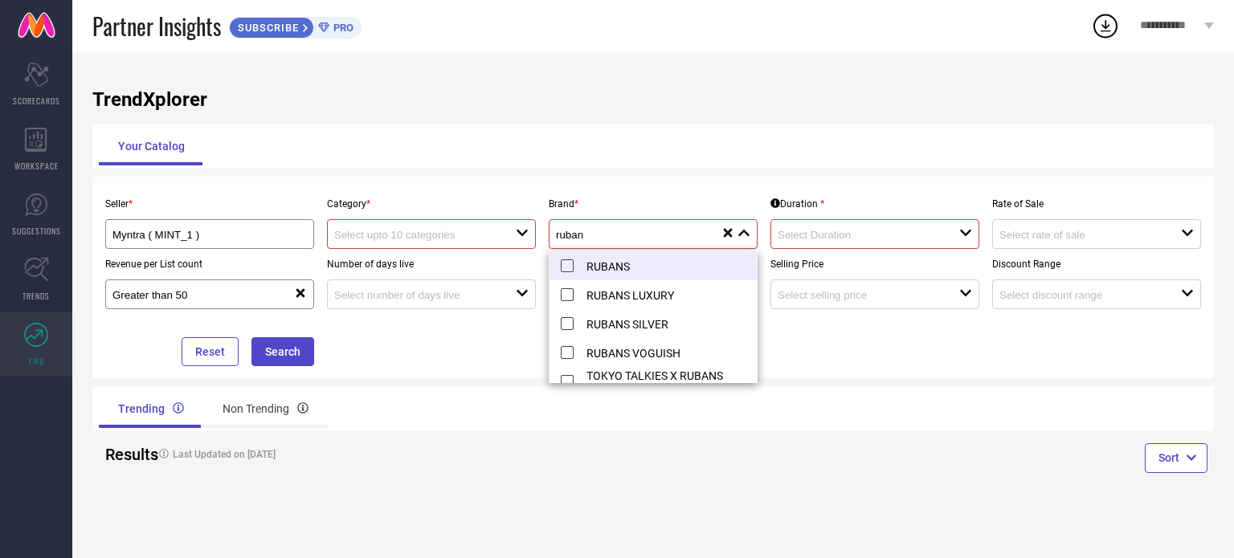
type input "ruban"
click at [568, 270] on li "RUBANS" at bounding box center [652, 265] width 207 height 29
click at [879, 233] on input at bounding box center [858, 235] width 163 height 12
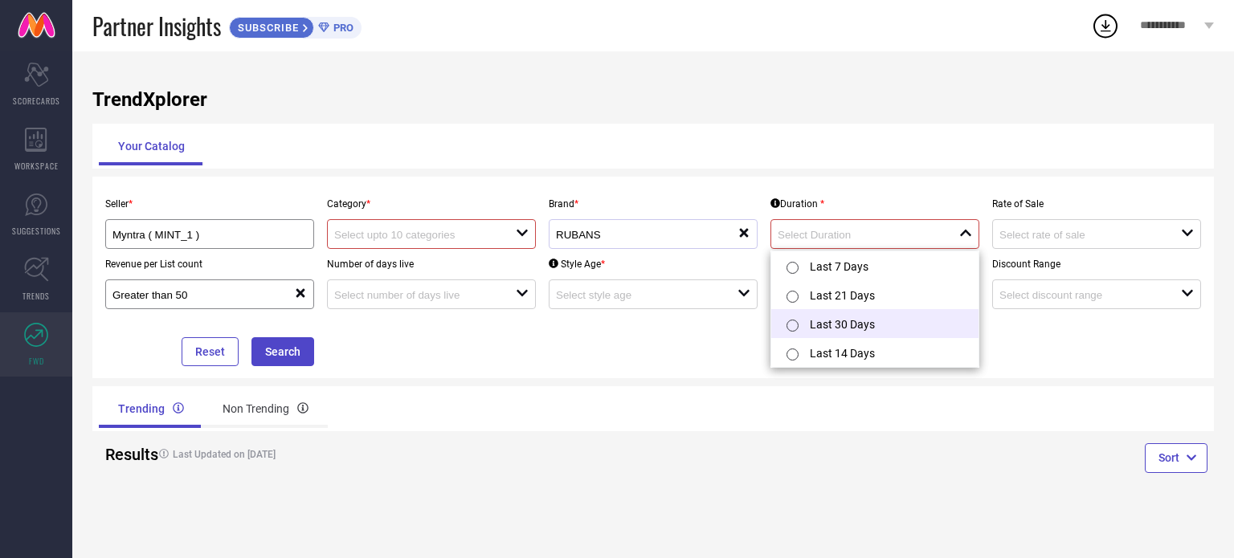
click at [855, 312] on li "Last 30 Days" at bounding box center [874, 323] width 207 height 29
type input "Last 30 Days"
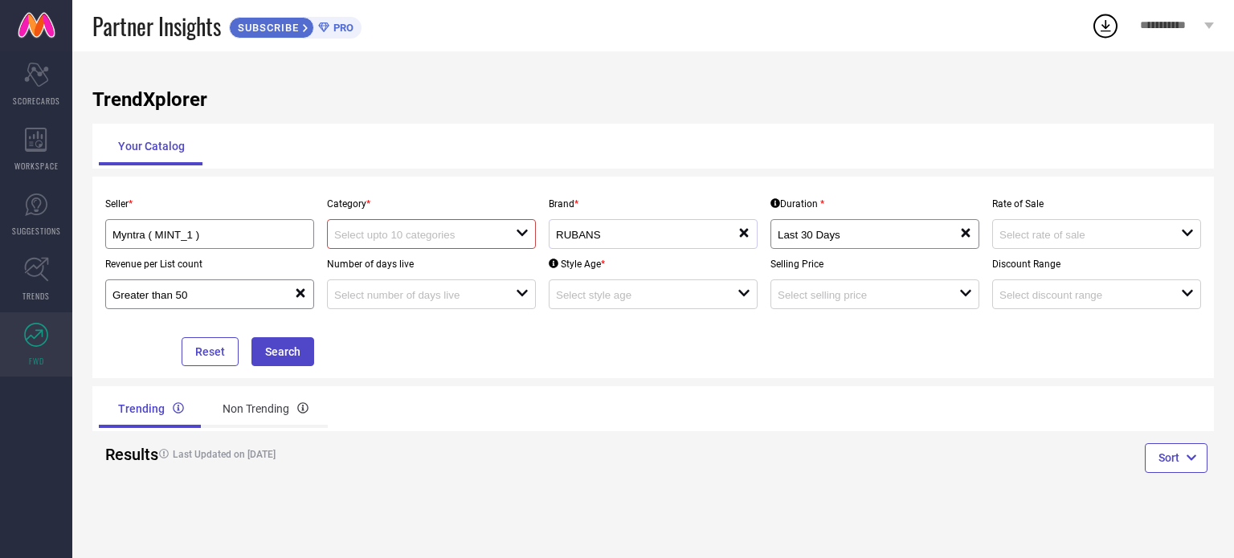
click at [386, 229] on div at bounding box center [425, 233] width 182 height 15
click at [398, 259] on div "No results found" at bounding box center [431, 264] width 209 height 27
click at [830, 324] on div "Seller * Myntra ( MINT_1 ) Category * close Brand * RUBANS reset Duration * Las…" at bounding box center [653, 277] width 1108 height 177
click at [663, 301] on input at bounding box center [637, 295] width 163 height 12
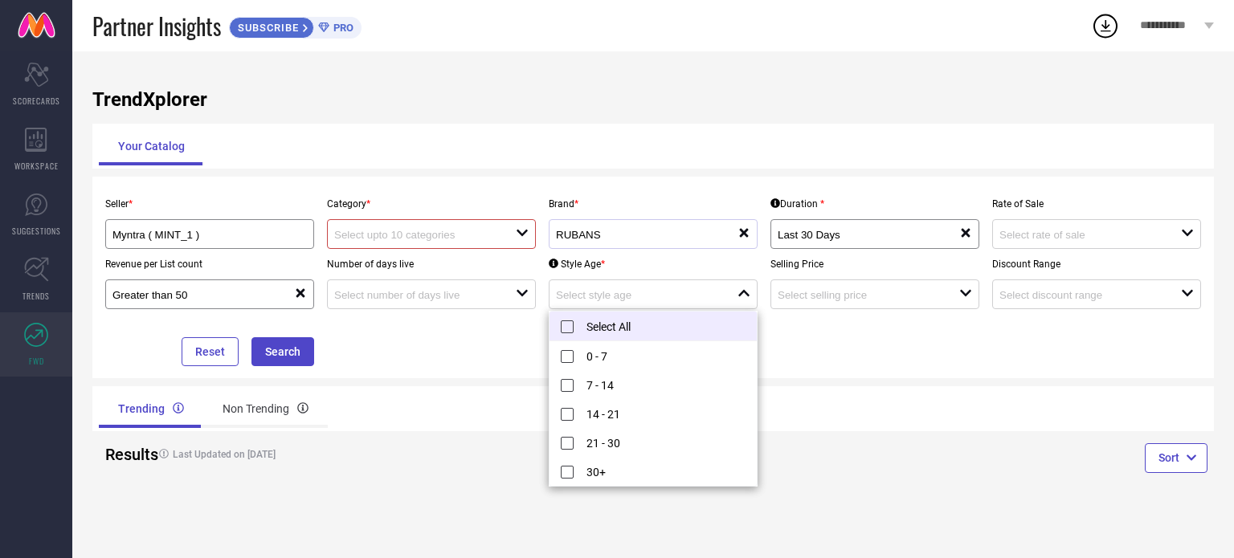
click at [567, 327] on li "Select All" at bounding box center [652, 327] width 207 height 30
type input "0 - 7, + 4 more"
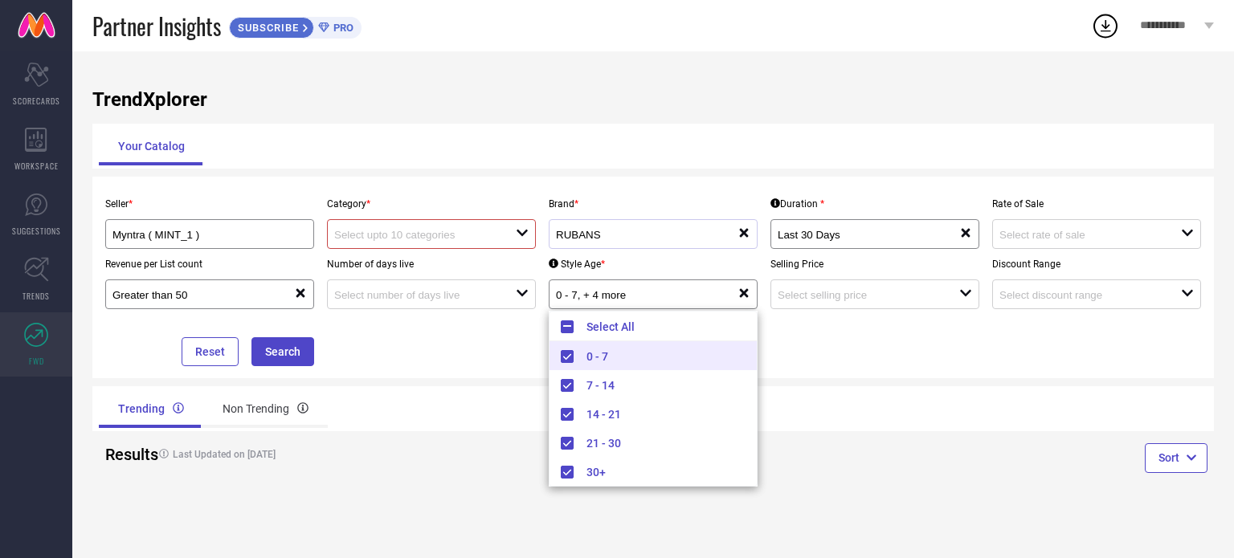
click at [925, 348] on div "Seller * Myntra ( MINT_1 ) Category * open Brand * RUBANS reset Duration * Last…" at bounding box center [653, 277] width 1108 height 177
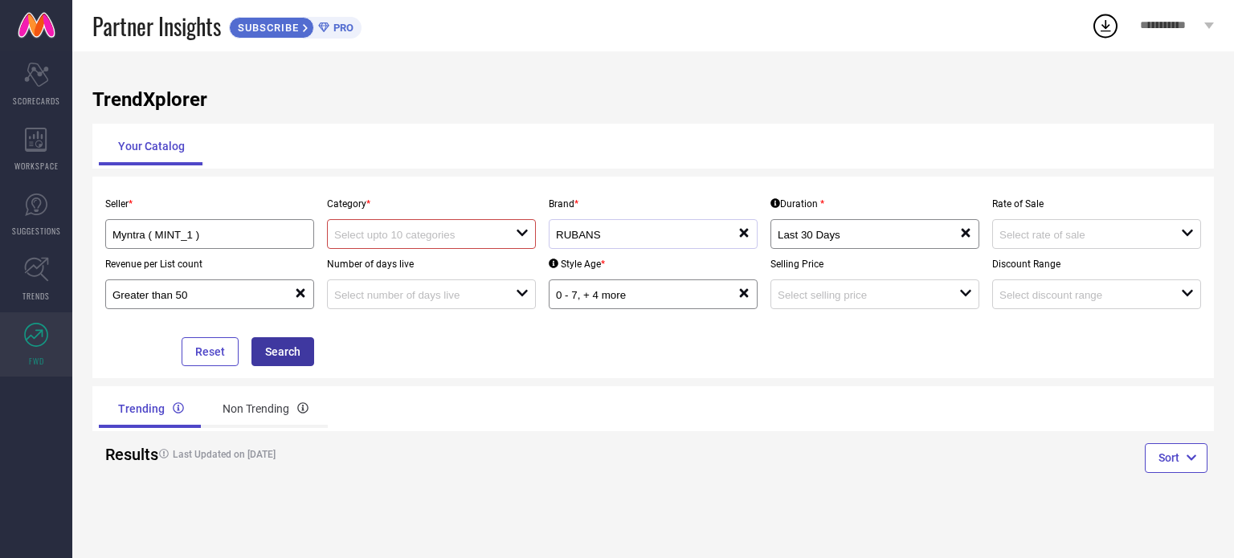
click at [294, 346] on button "Search" at bounding box center [282, 351] width 63 height 29
click at [372, 226] on div "open" at bounding box center [431, 234] width 209 height 30
click at [230, 235] on input "Myntra ( MINT_1 )" at bounding box center [199, 235] width 175 height 12
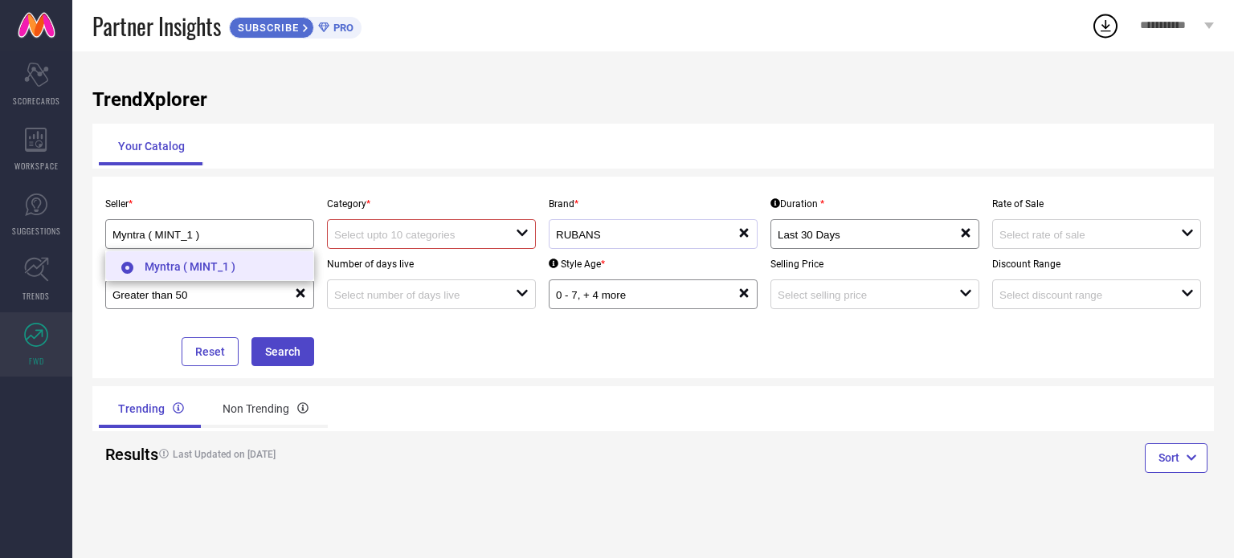
click at [149, 264] on li "Myntra ( MINT_1 )" at bounding box center [209, 265] width 207 height 29
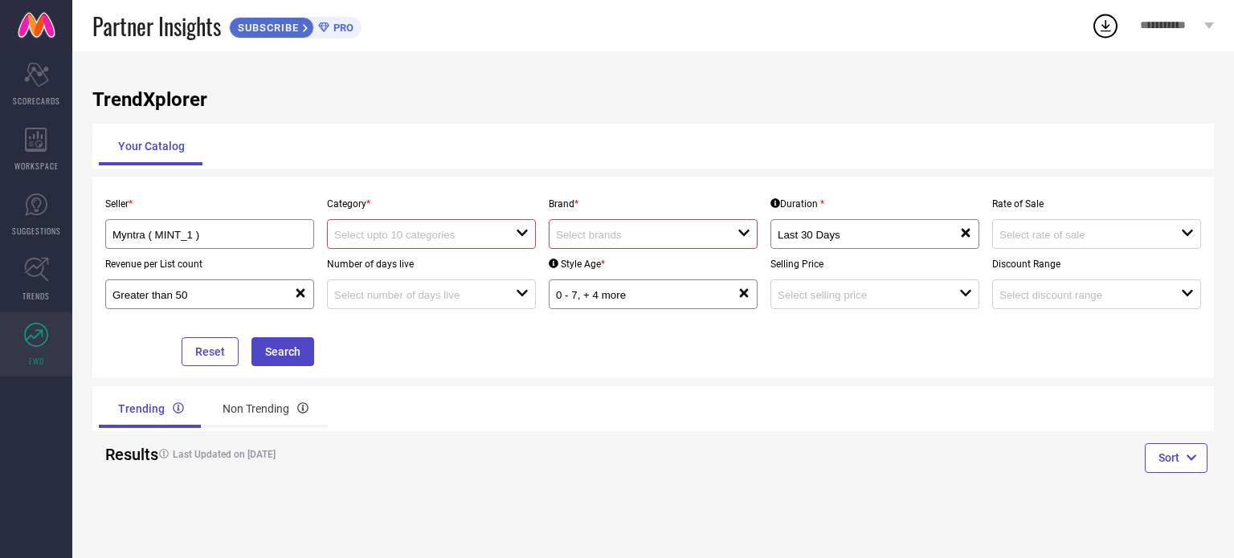
click at [407, 241] on input at bounding box center [415, 235] width 163 height 12
type input "10"
click at [556, 384] on div "TrendXplorer Your Catalog Seller * Myntra ( MINT_1 ) Category * 10 close reset …" at bounding box center [652, 304] width 1161 height 507
click at [309, 353] on button "Search" at bounding box center [282, 351] width 63 height 29
click at [633, 227] on div "open" at bounding box center [653, 234] width 209 height 30
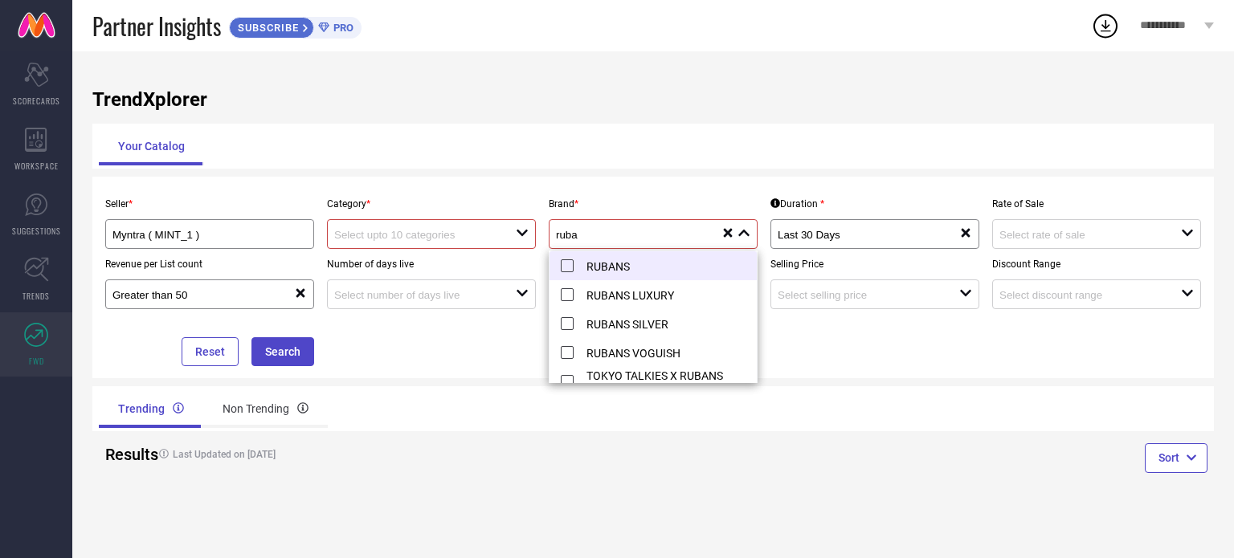
type input "ruba"
click at [569, 267] on li "RUBANS" at bounding box center [652, 265] width 207 height 29
drag, startPoint x: 598, startPoint y: 237, endPoint x: 497, endPoint y: 256, distance: 102.2
click at [497, 256] on div "Seller * Myntra ( MINT_1 ) Category * open Brand * ruba reset Duration * Last 3…" at bounding box center [653, 277] width 1108 height 177
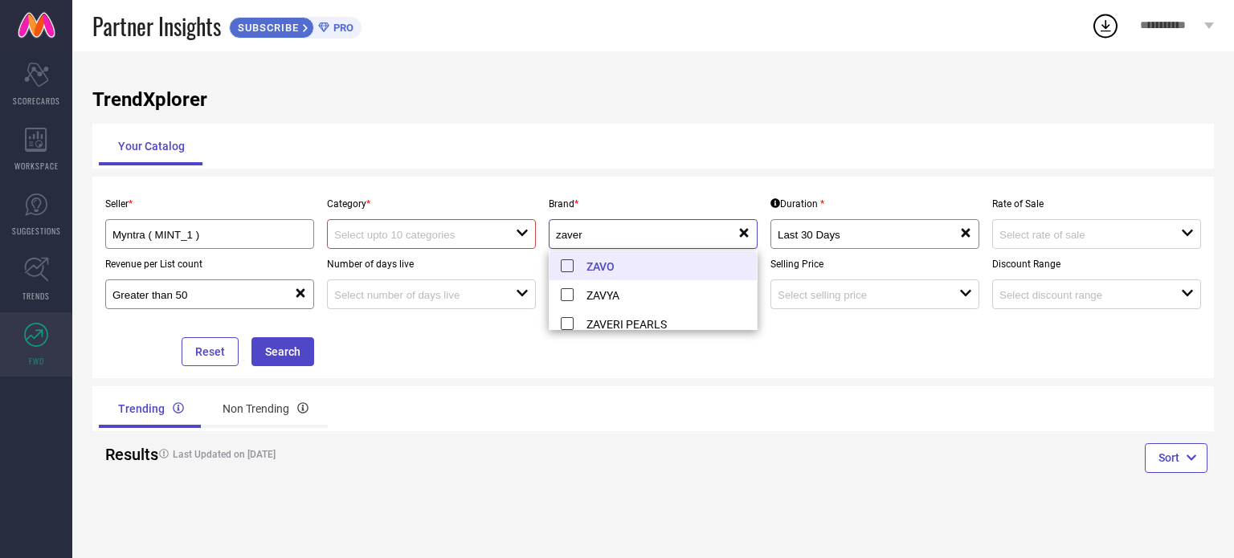
scroll to position [2, 0]
type input "zaver"
click at [569, 262] on li "ZAVERI PEARLS" at bounding box center [652, 263] width 207 height 29
click at [707, 338] on div "Seller * Myntra ( MINT_1 ) Category * open Brand * zaver reset Duration * Last …" at bounding box center [653, 277] width 1108 height 177
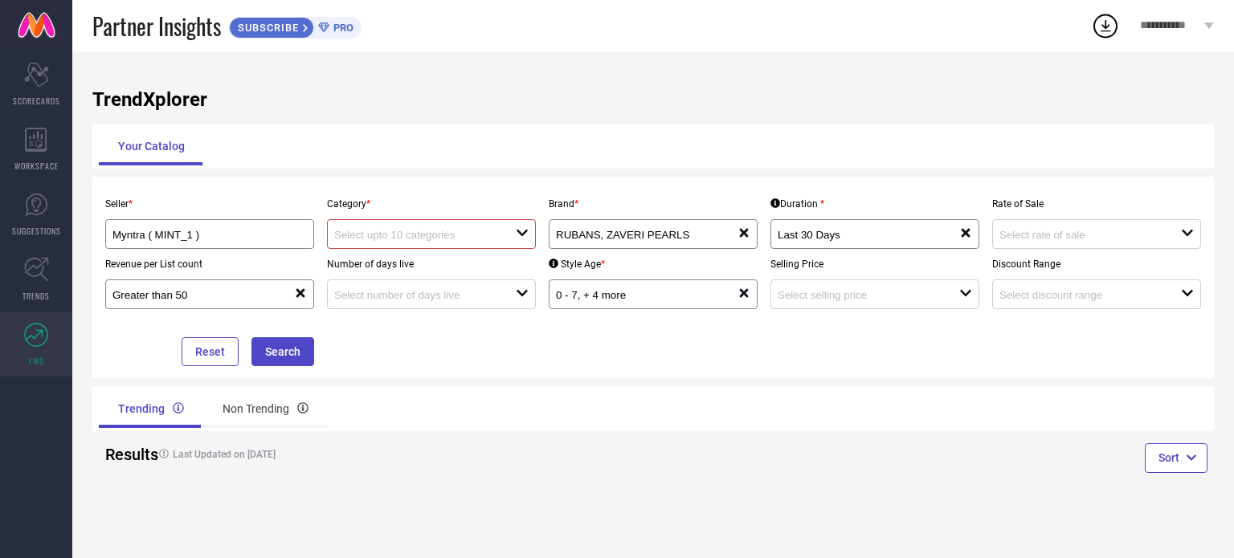
click at [446, 245] on div "open" at bounding box center [431, 234] width 209 height 30
click at [446, 259] on div "No results found" at bounding box center [431, 264] width 209 height 27
click at [302, 349] on button "Search" at bounding box center [282, 351] width 63 height 29
click at [474, 294] on input at bounding box center [415, 295] width 163 height 12
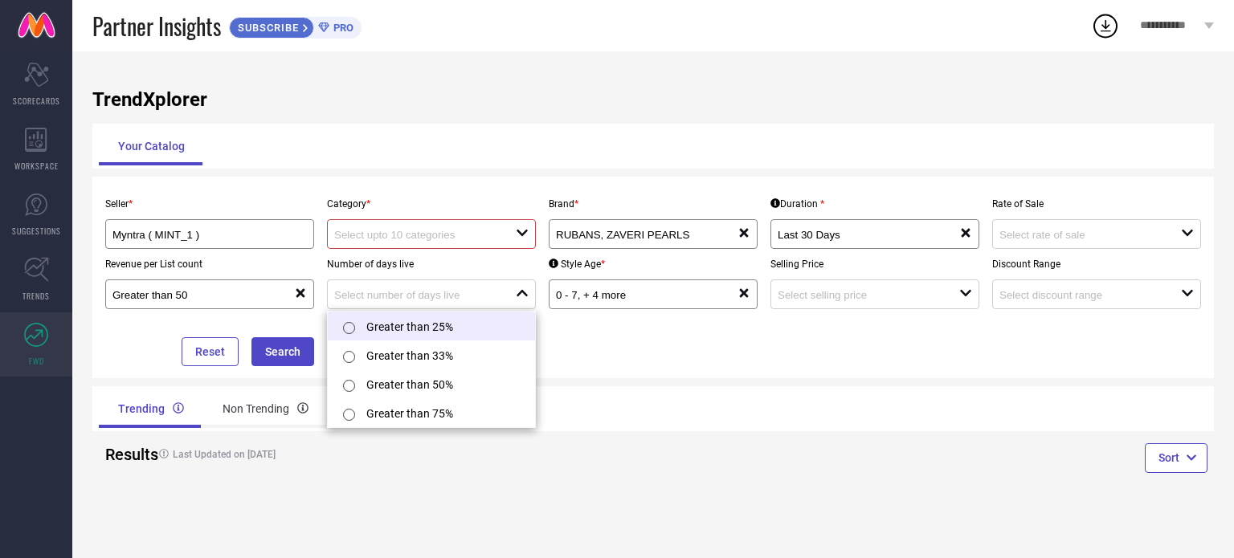
click at [348, 324] on input "radio" at bounding box center [349, 328] width 12 height 12
type input "Greater than 25%"
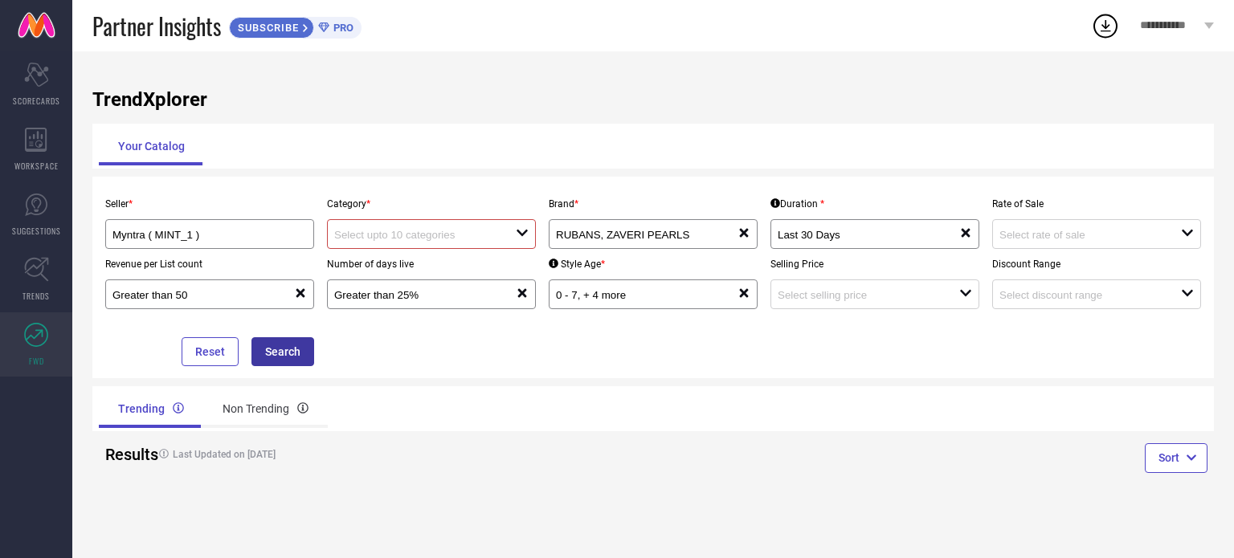
click at [293, 345] on button "Search" at bounding box center [282, 351] width 63 height 29
click at [256, 403] on div "Non Trending" at bounding box center [265, 409] width 124 height 39
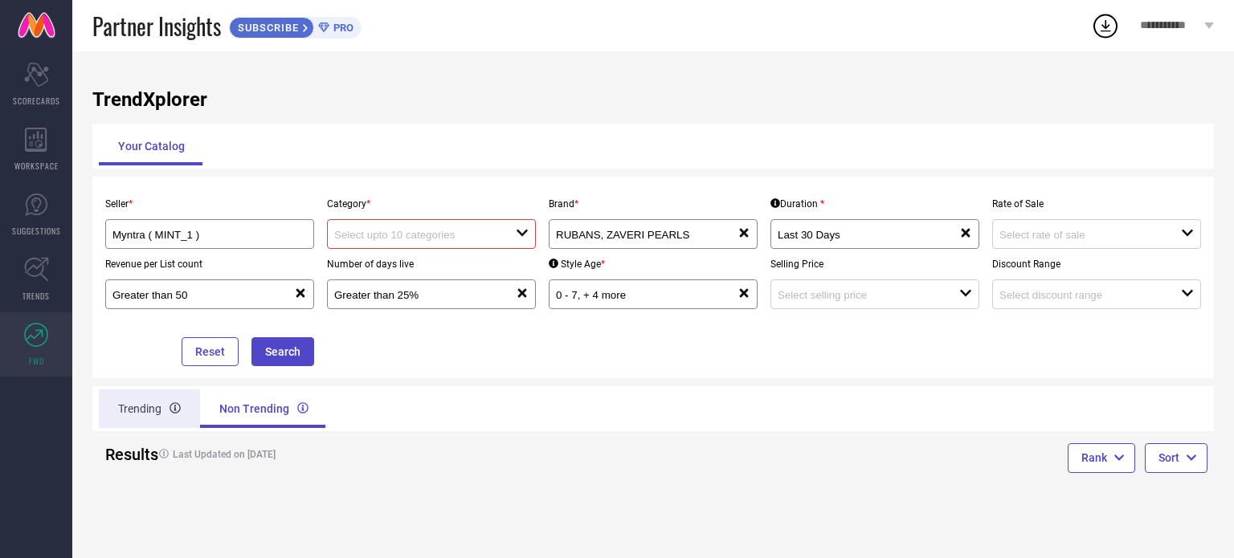
click at [163, 410] on div "Trending" at bounding box center [149, 409] width 101 height 39
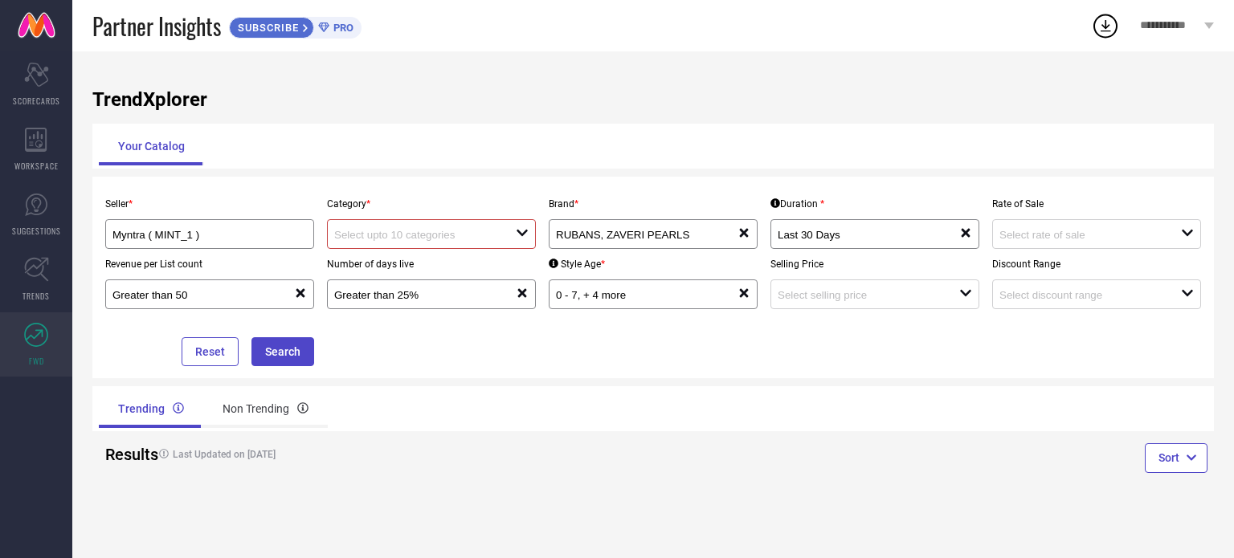
click at [453, 229] on div at bounding box center [425, 233] width 182 height 15
click at [598, 232] on input "RUBANS, ZAVERI PEARLS" at bounding box center [637, 235] width 163 height 12
type input "mohati"
click at [623, 261] on div "No results found" at bounding box center [653, 264] width 209 height 27
click at [1071, 240] on input at bounding box center [1080, 235] width 163 height 12
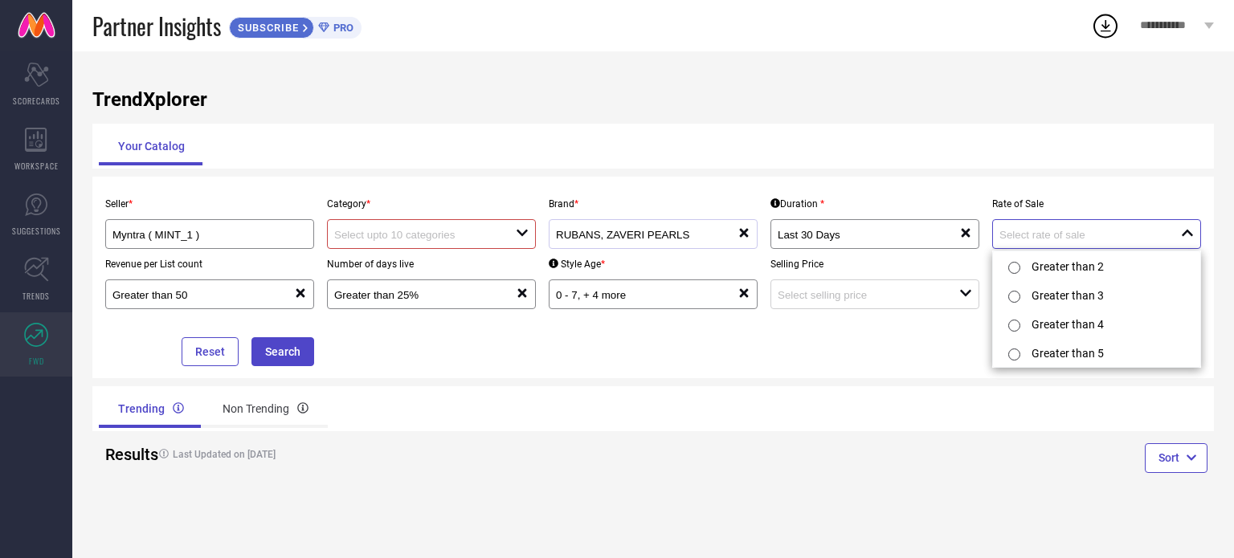
click at [1071, 240] on input at bounding box center [1080, 235] width 163 height 12
click at [790, 248] on div "Last 30 Days reset" at bounding box center [874, 234] width 209 height 30
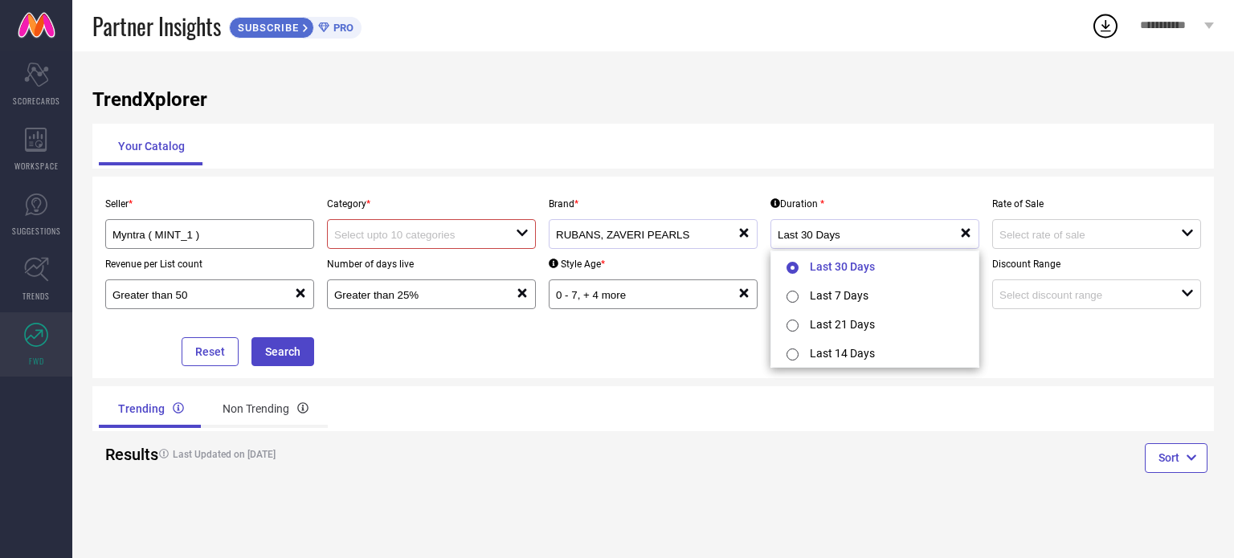
click at [790, 248] on div "Last 30 Days reset" at bounding box center [874, 234] width 209 height 30
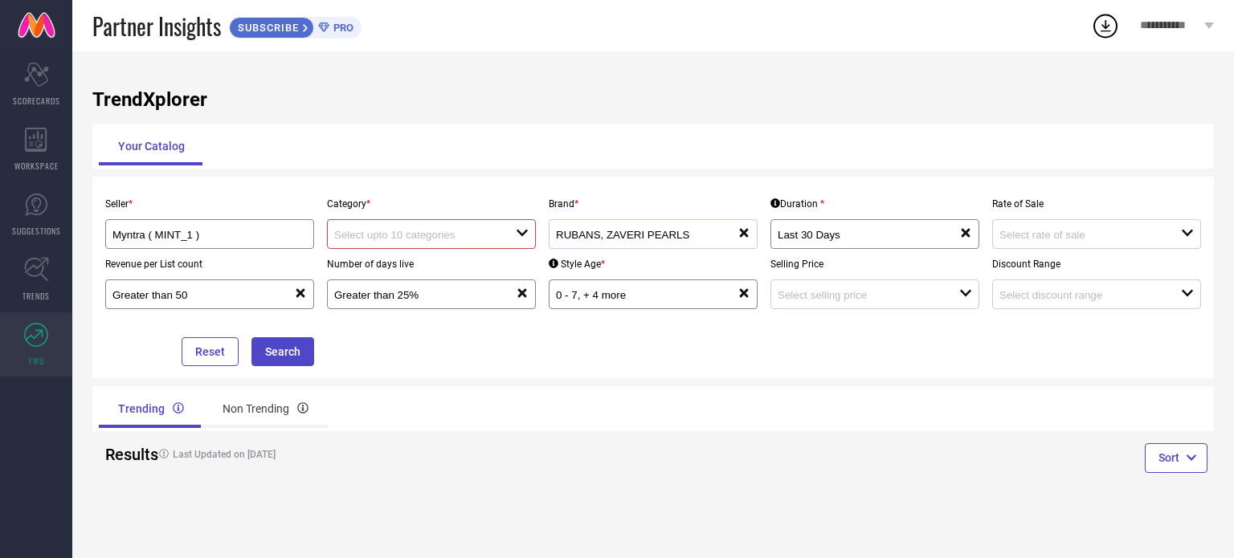
click at [624, 247] on div "RUBANS, ZAVERI PEARLS reset" at bounding box center [653, 234] width 209 height 30
click at [22, 256] on link "TRENDS" at bounding box center [36, 279] width 72 height 64
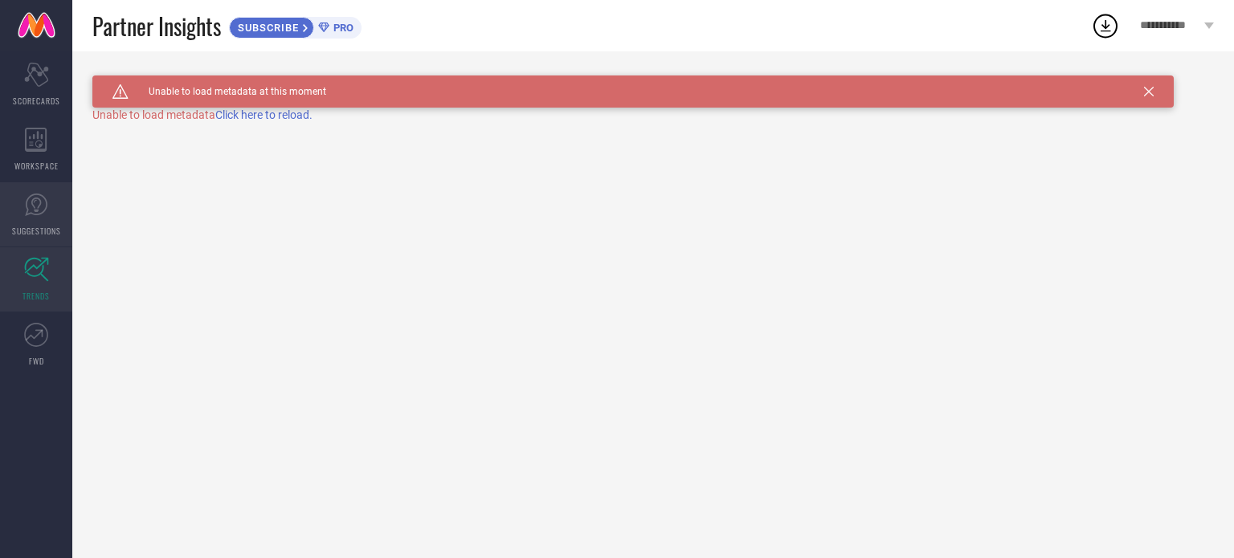
click at [31, 227] on span "SUGGESTIONS" at bounding box center [36, 231] width 49 height 12
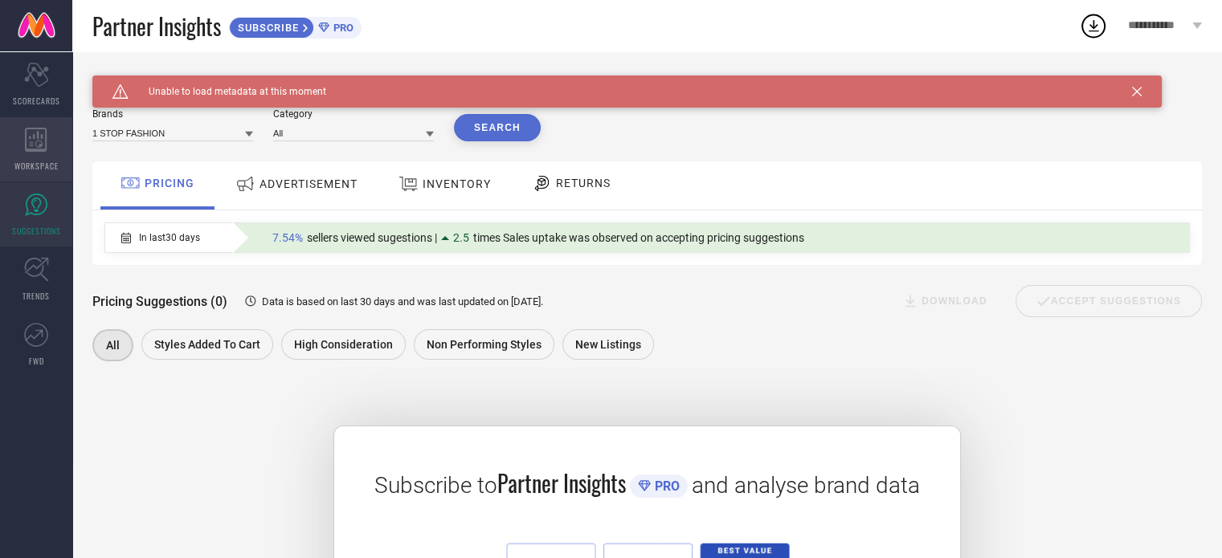
click at [40, 162] on span "WORKSPACE" at bounding box center [36, 166] width 44 height 12
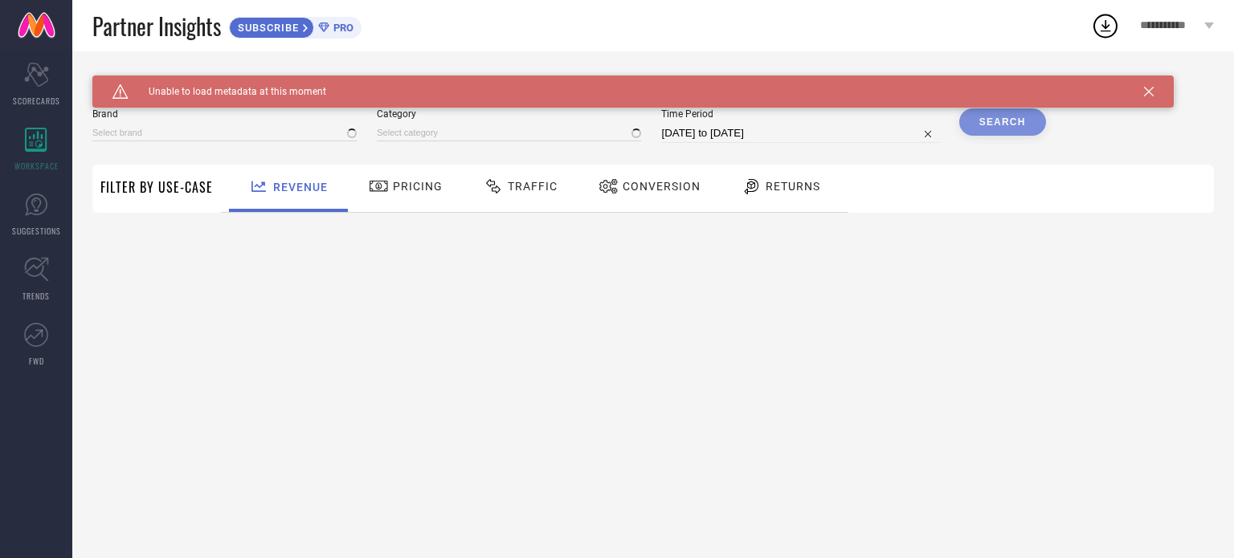
type input "1 STOP FASHION"
type input "All"
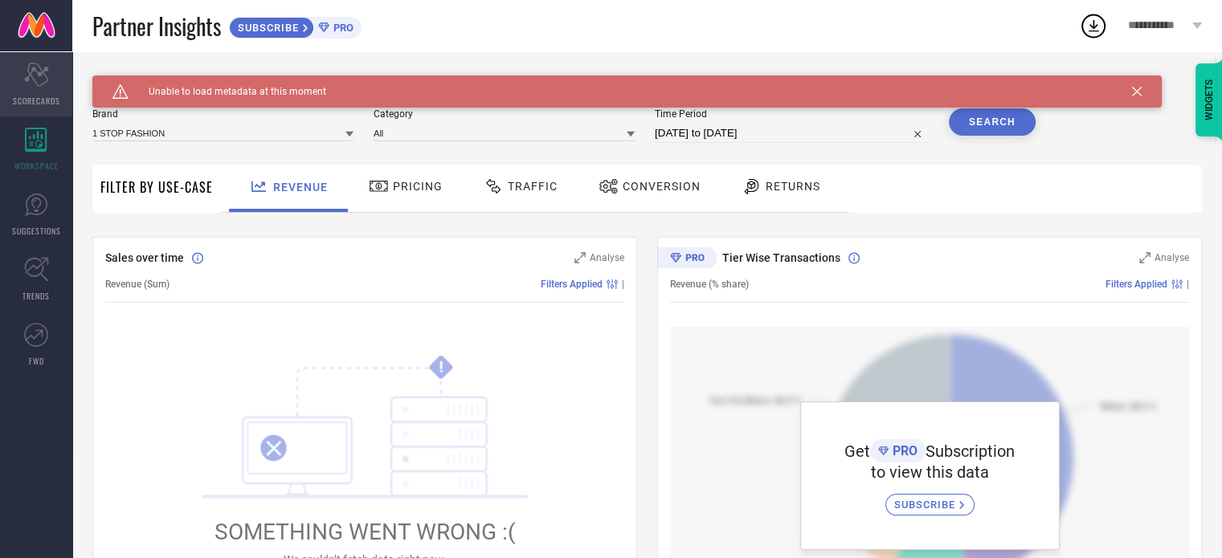
click at [33, 86] on div "Scorecard SCORECARDS" at bounding box center [36, 84] width 72 height 64
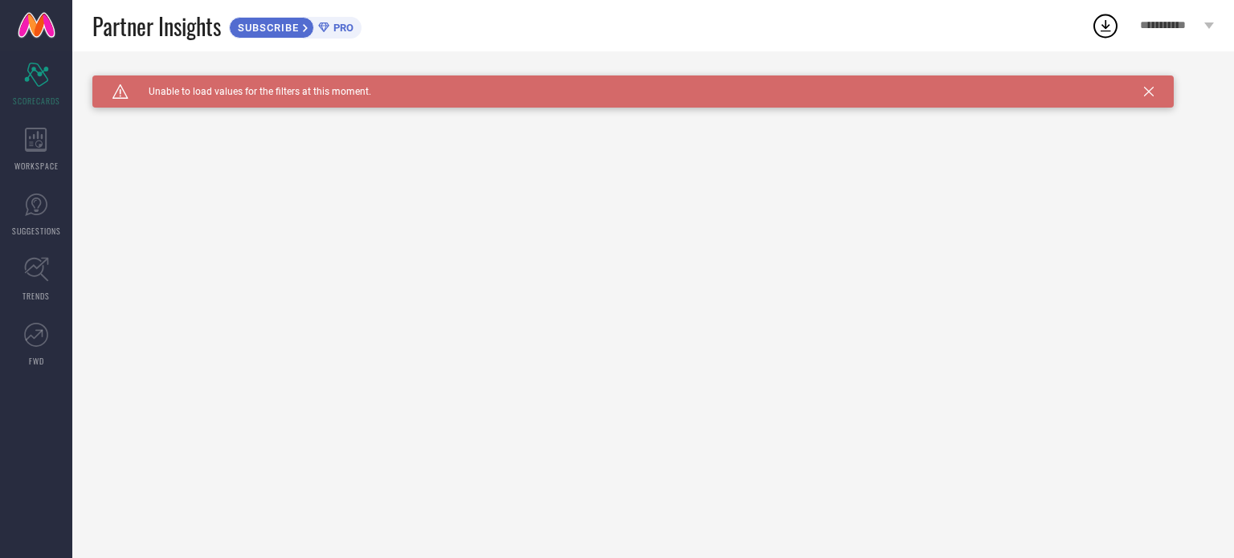
click at [324, 27] on icon at bounding box center [323, 27] width 10 height 10
